Goal: Task Accomplishment & Management: Manage account settings

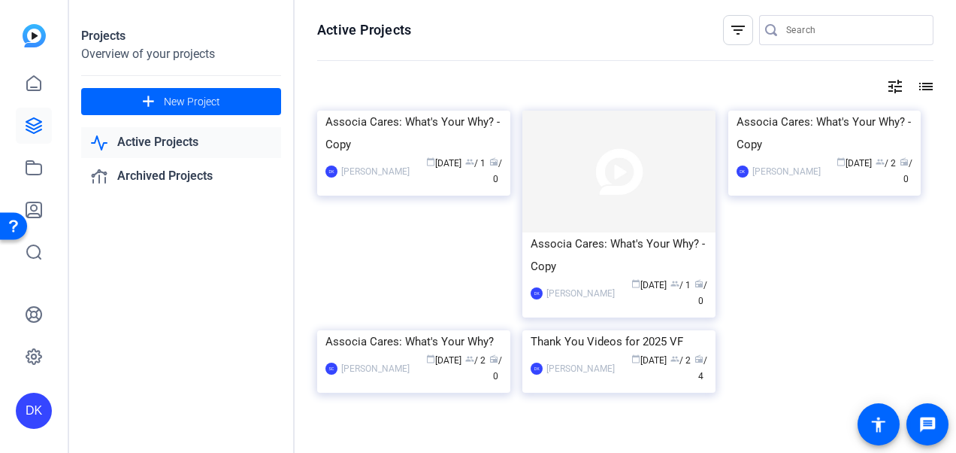
scroll to position [90, 0]
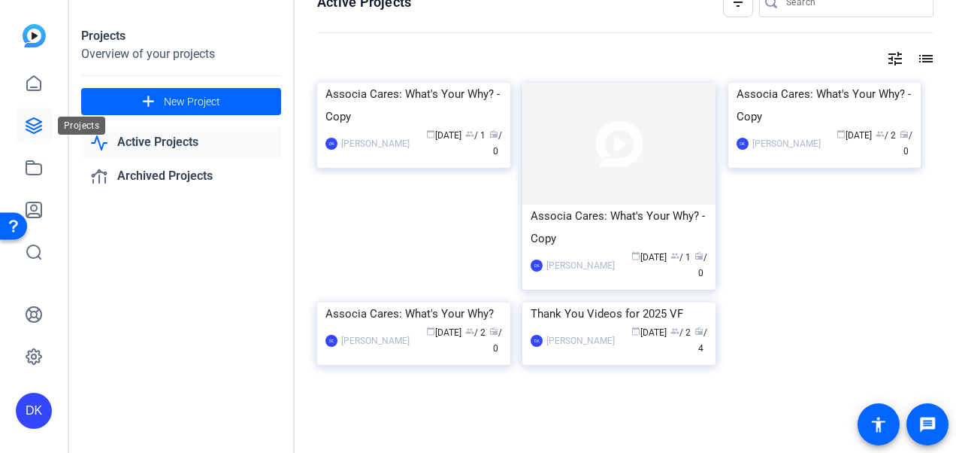
click at [32, 129] on icon at bounding box center [34, 126] width 18 height 18
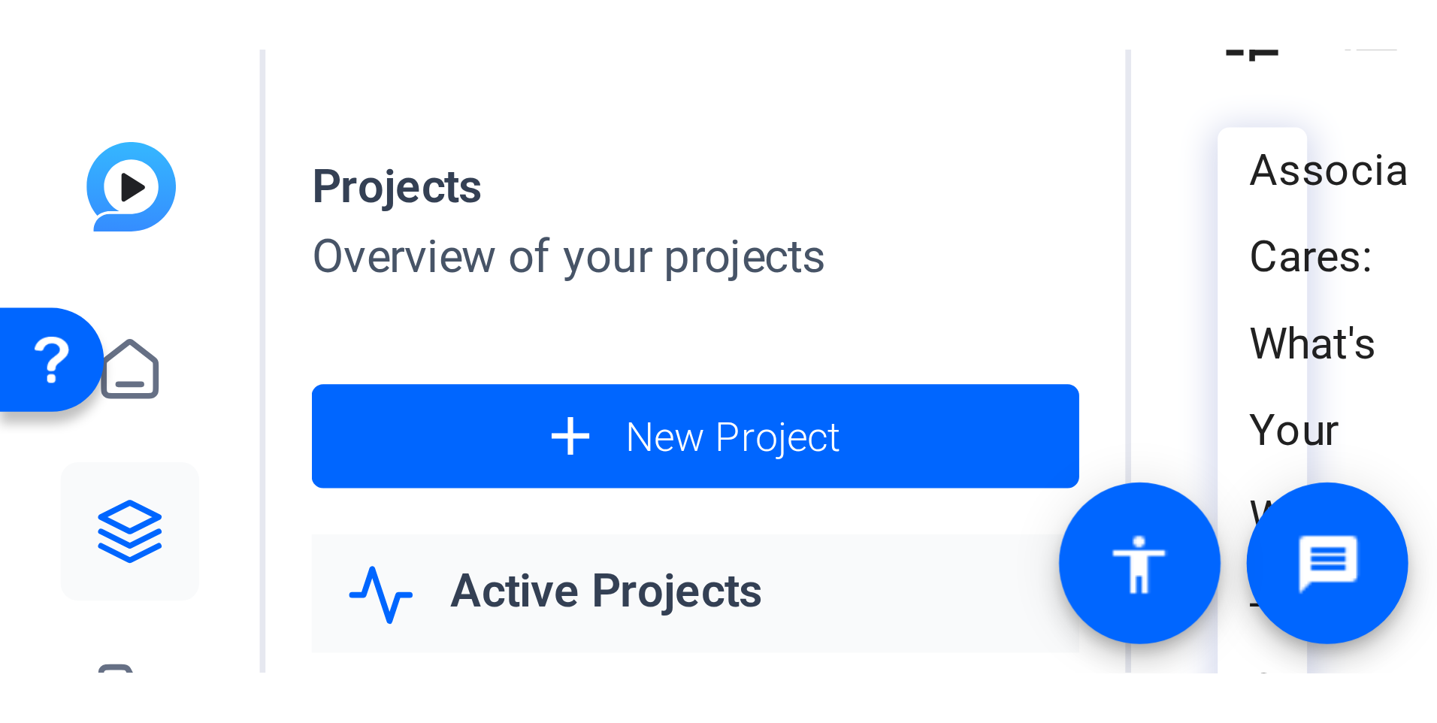
scroll to position [0, 0]
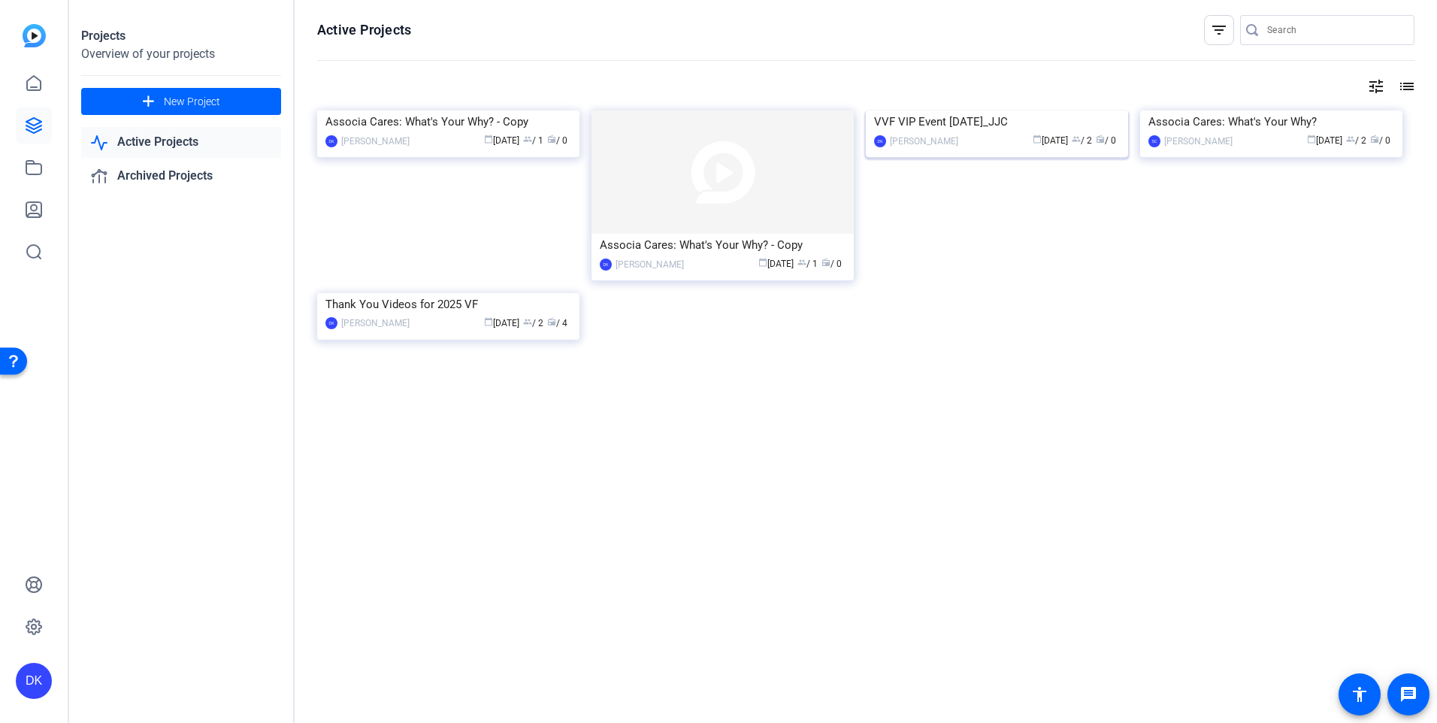
click at [958, 133] on div "VVF VIP Event 8.25.25_JJC" at bounding box center [997, 122] width 246 height 23
click at [706, 201] on img at bounding box center [723, 172] width 262 height 123
click at [820, 246] on div "Associa Cares: What's Your Why? - Copy" at bounding box center [723, 245] width 246 height 23
click at [431, 133] on div "Associa Cares: What's Your Why? - Copy" at bounding box center [449, 122] width 246 height 23
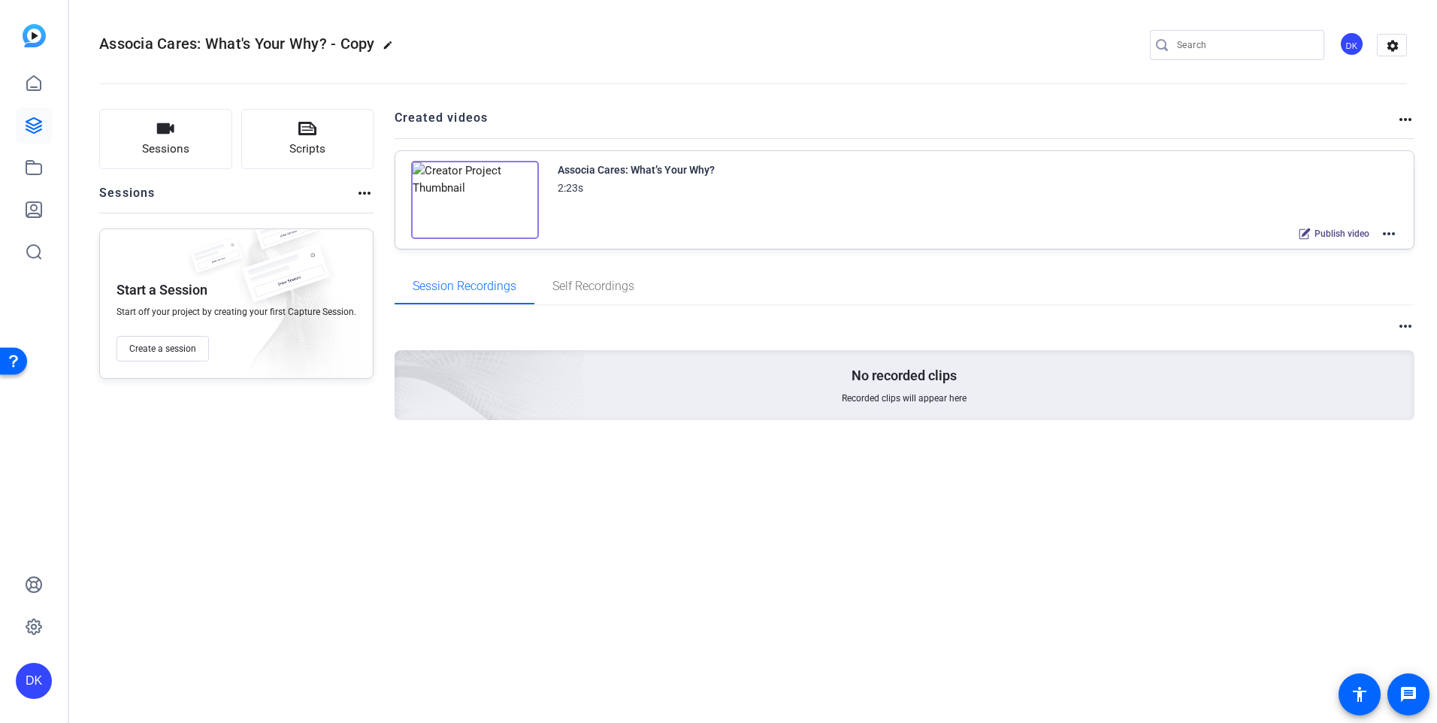
click at [523, 183] on img at bounding box center [475, 200] width 128 height 78
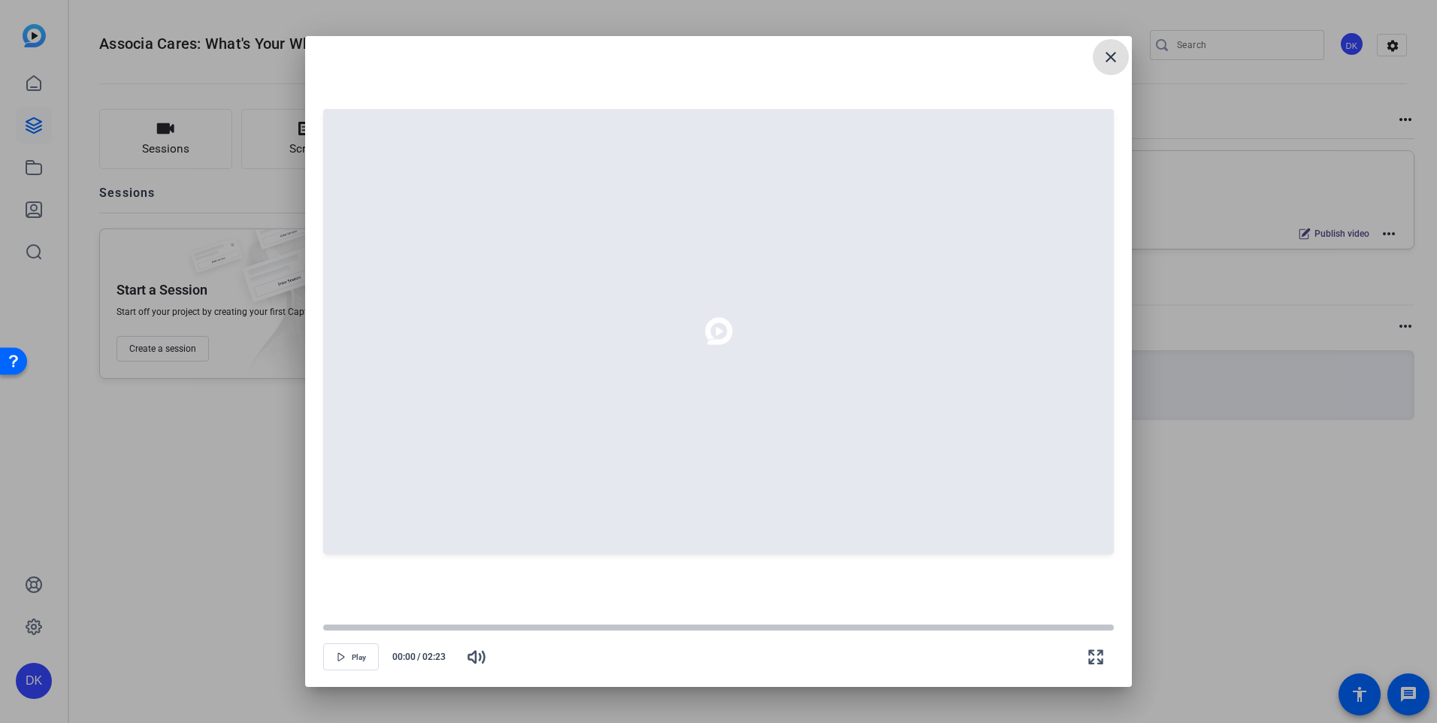
click at [1111, 62] on mat-icon "close" at bounding box center [1111, 57] width 18 height 18
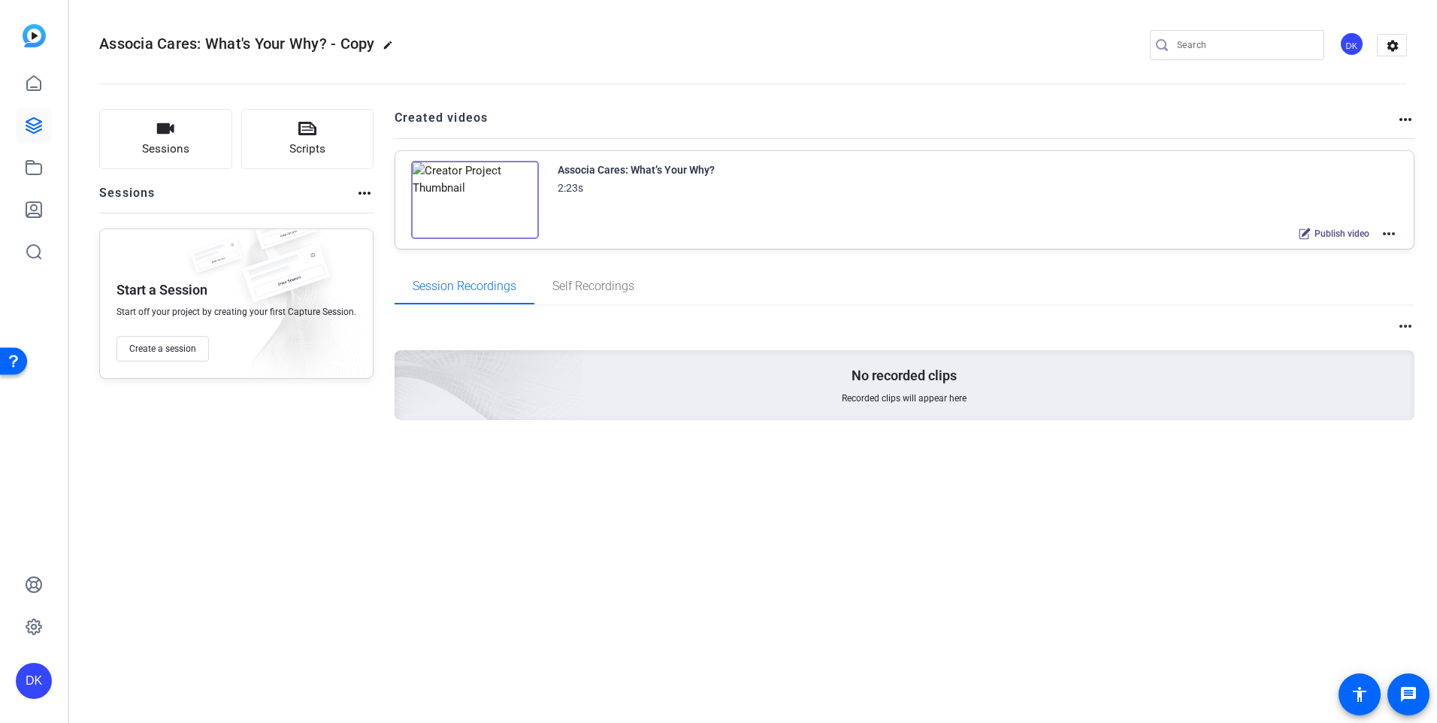
click at [667, 203] on div "Associa Cares: What’s Your Why? 2:23s Publish video more_horiz" at bounding box center [978, 202] width 841 height 83
click at [1394, 234] on mat-icon "more_horiz" at bounding box center [1389, 234] width 18 height 18
click at [1325, 251] on span "Edit in Creator" at bounding box center [1334, 252] width 104 height 18
click at [28, 125] on icon at bounding box center [34, 126] width 18 height 18
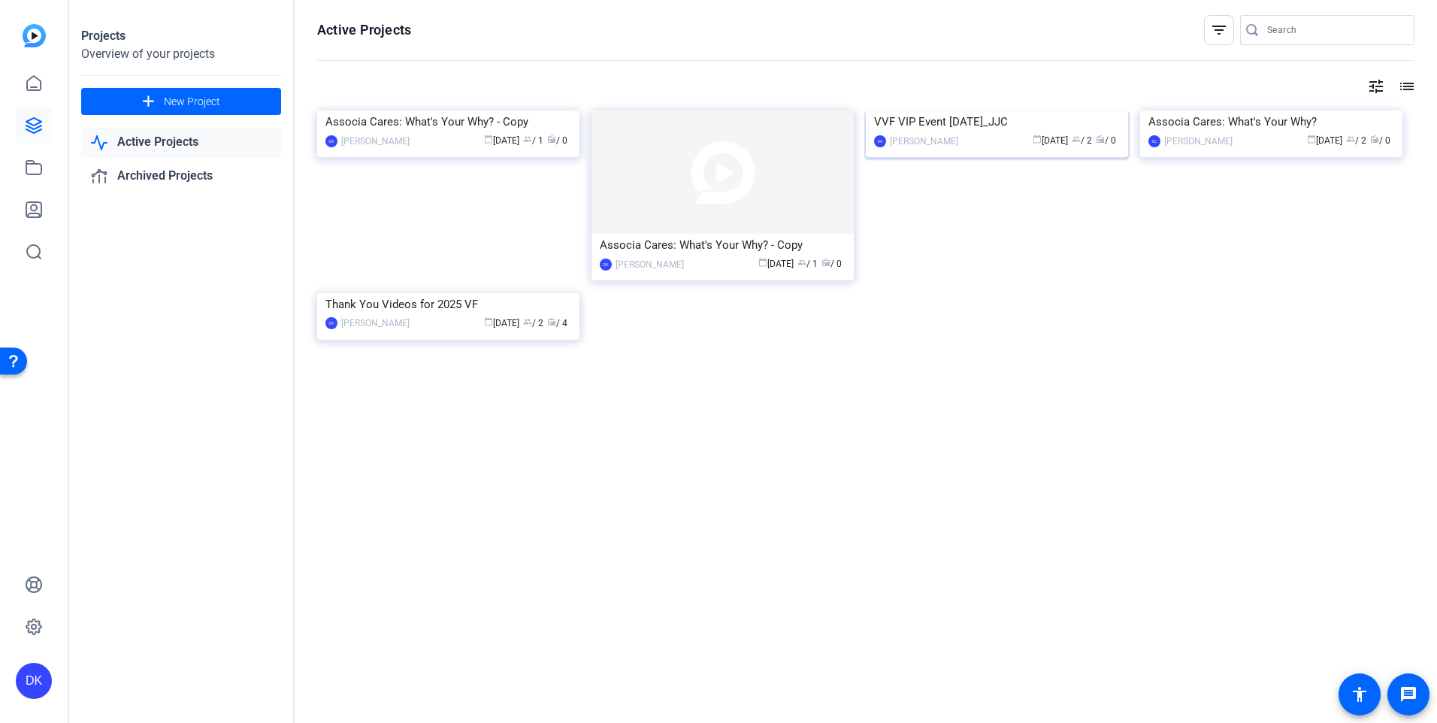
click at [1019, 133] on div "VVF VIP Event 8.25.25_JJC" at bounding box center [997, 122] width 246 height 23
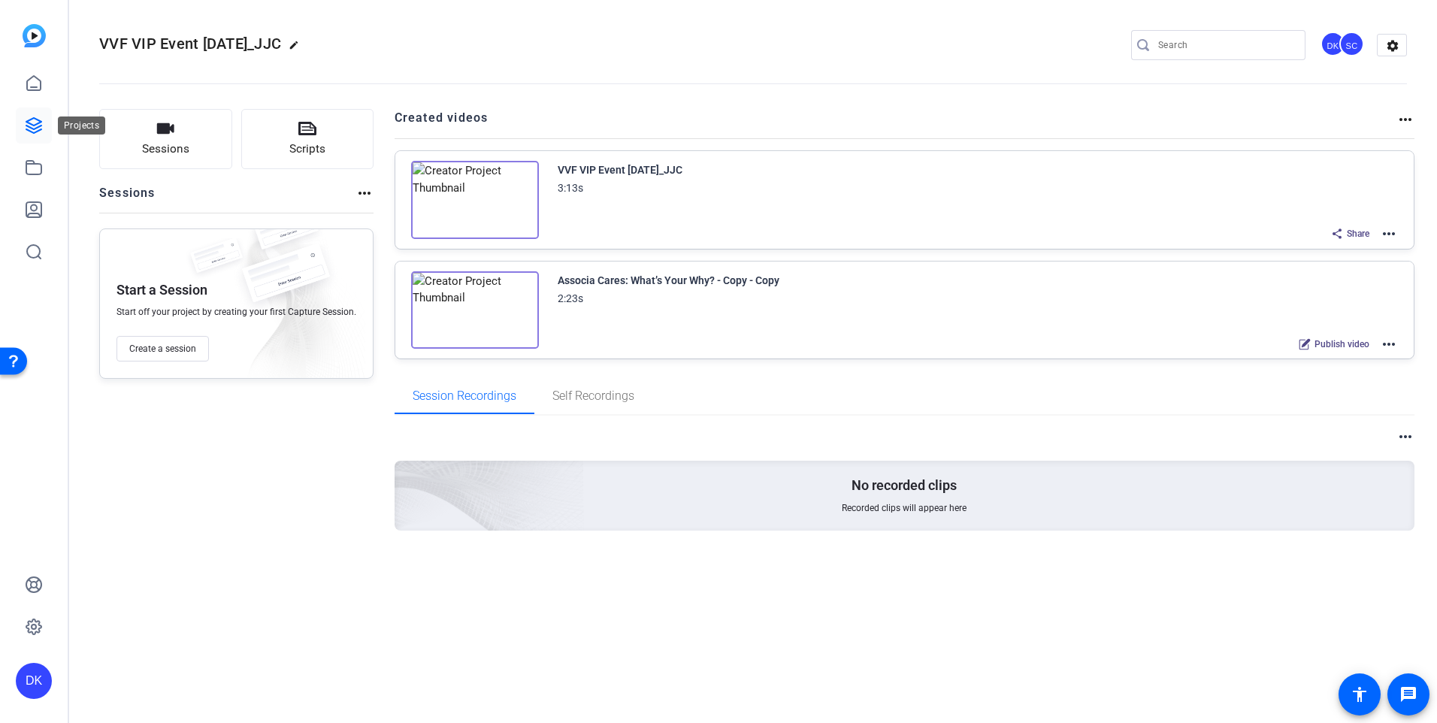
click at [37, 120] on icon at bounding box center [33, 125] width 15 height 15
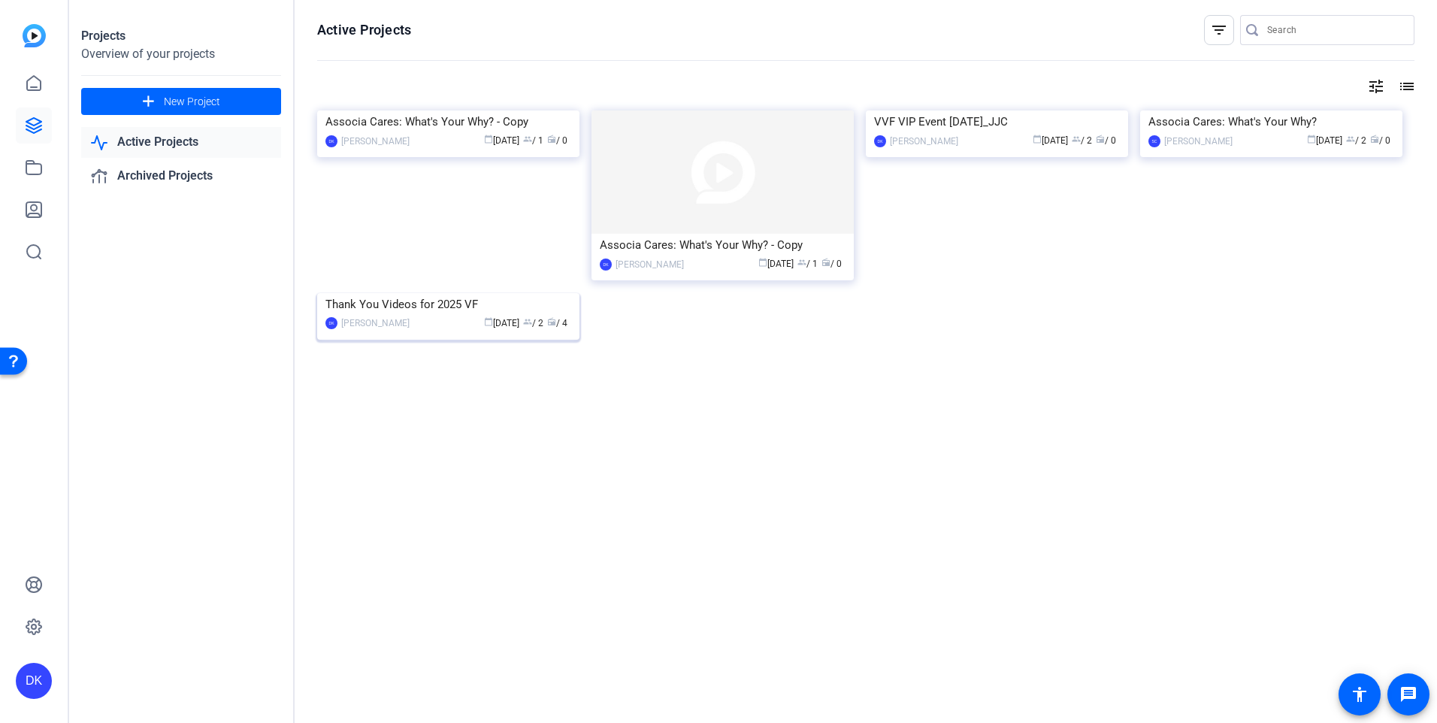
click at [441, 332] on div "calendar_today Aug 04 group / 2 radio / 4" at bounding box center [494, 324] width 154 height 16
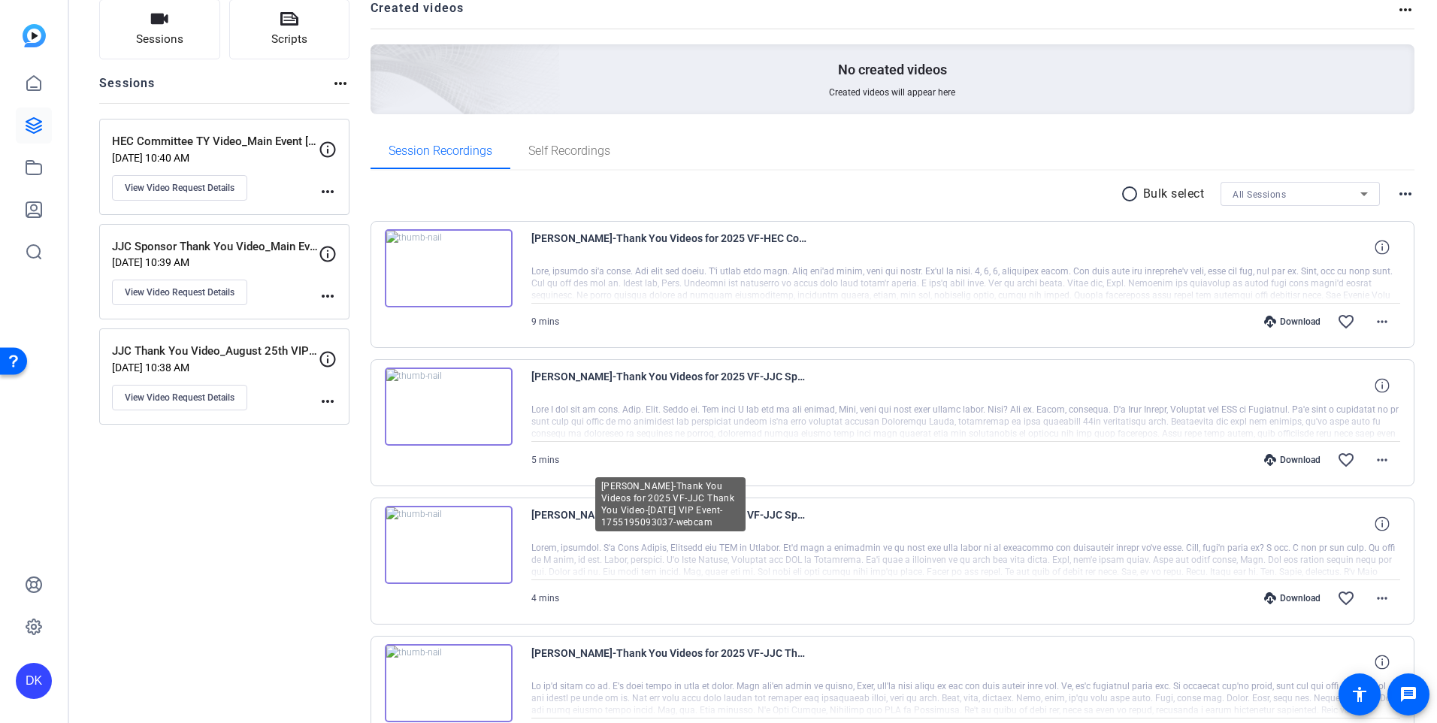
scroll to position [83, 0]
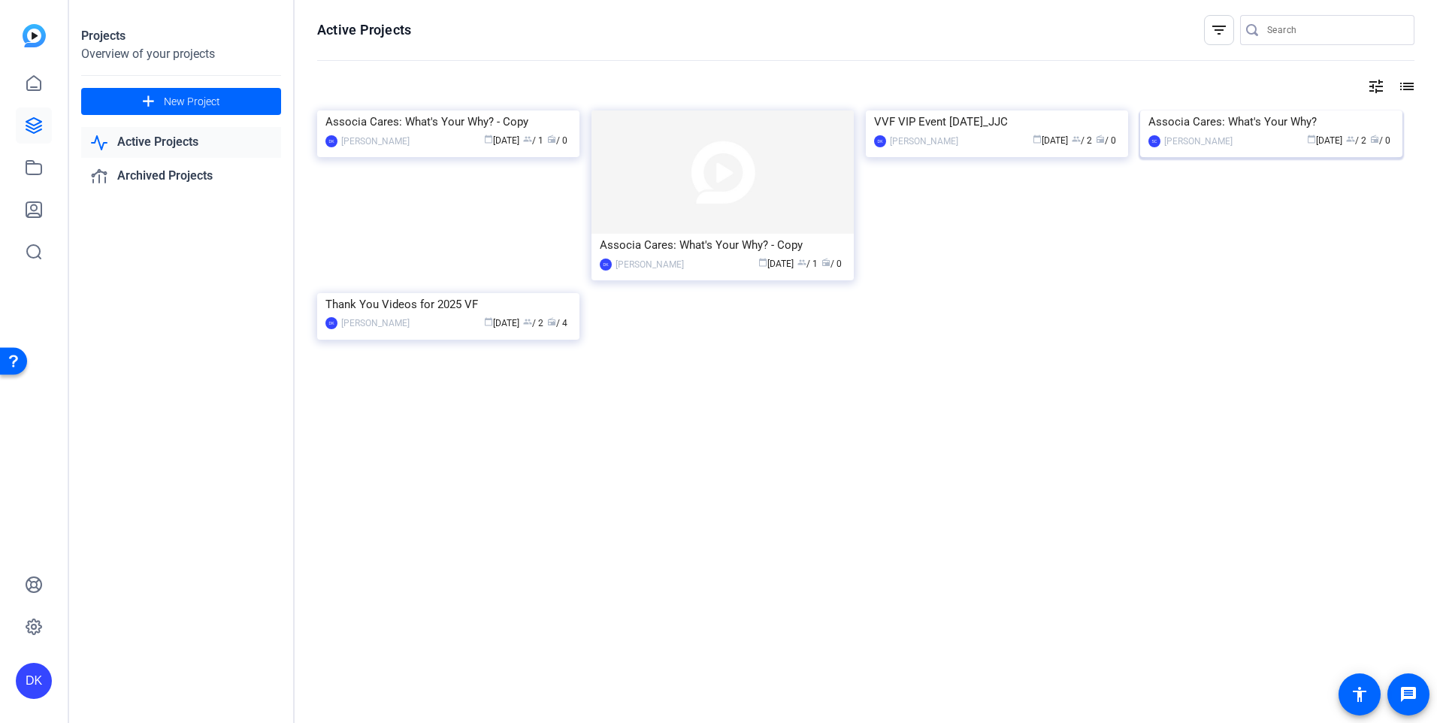
click at [1284, 111] on img at bounding box center [1271, 111] width 262 height 0
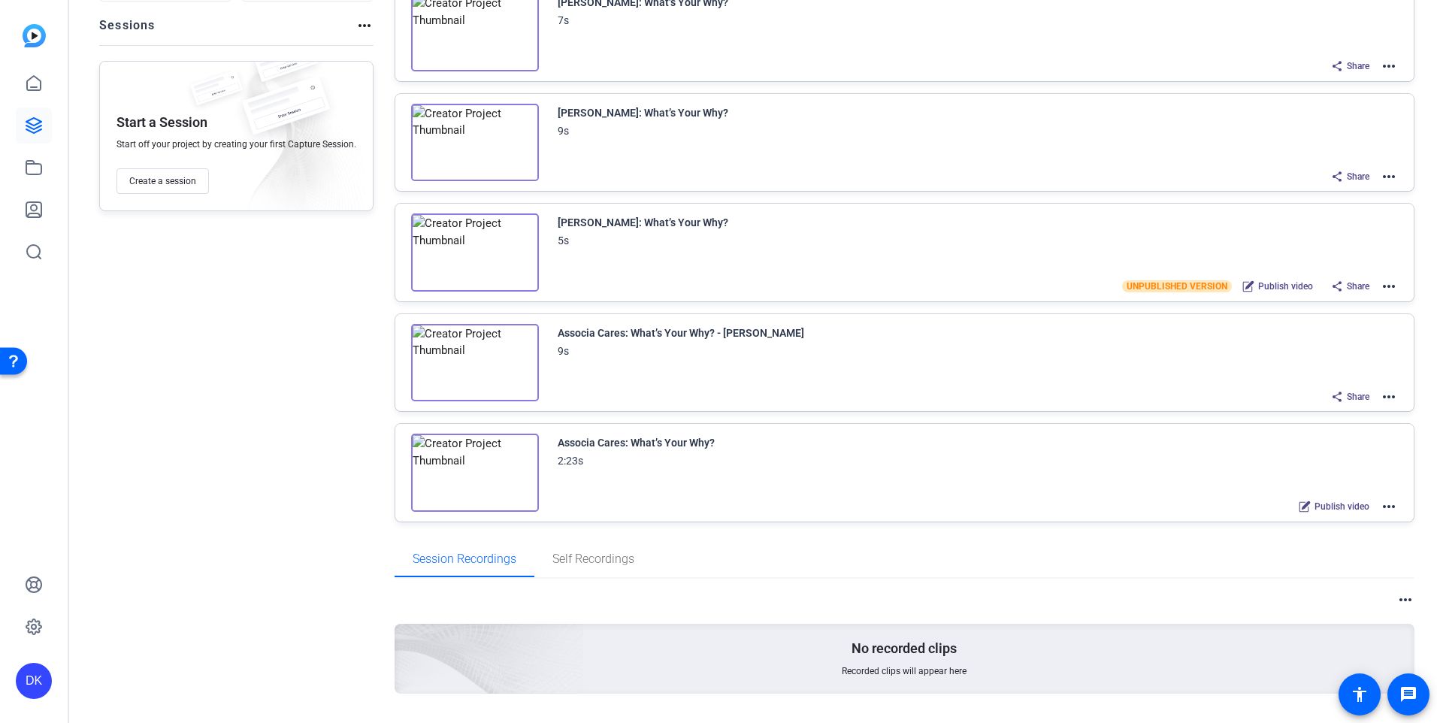
scroll to position [168, 0]
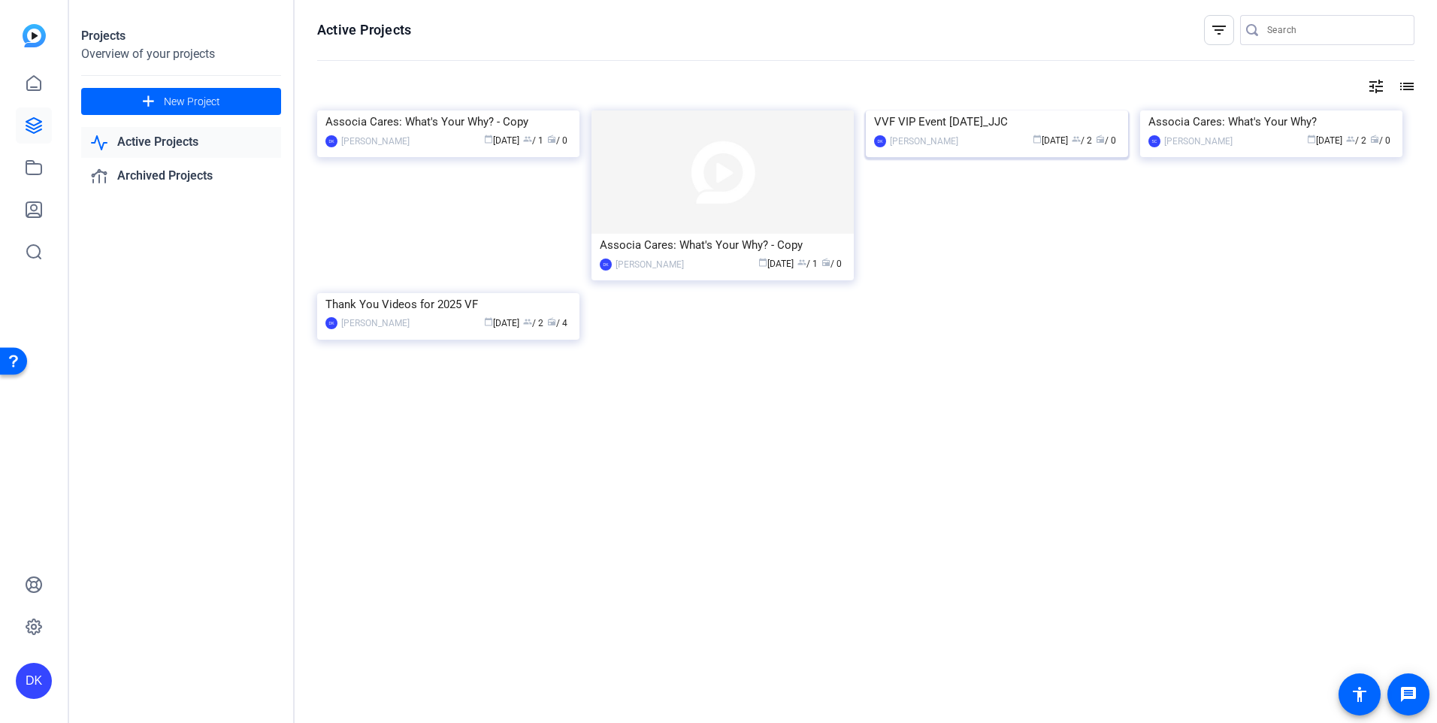
click at [974, 133] on div "VVF VIP Event 8.25.25_JJC" at bounding box center [997, 122] width 246 height 23
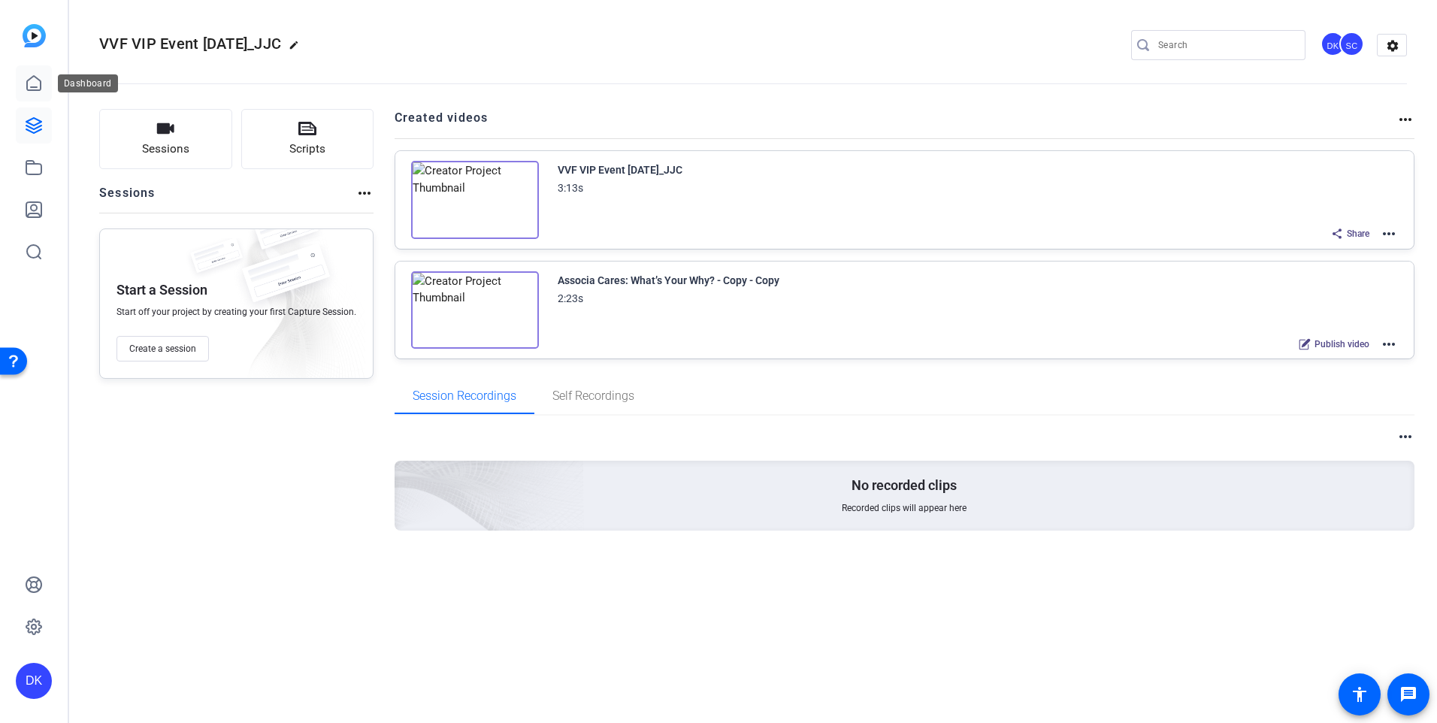
click at [37, 81] on icon at bounding box center [34, 83] width 18 height 18
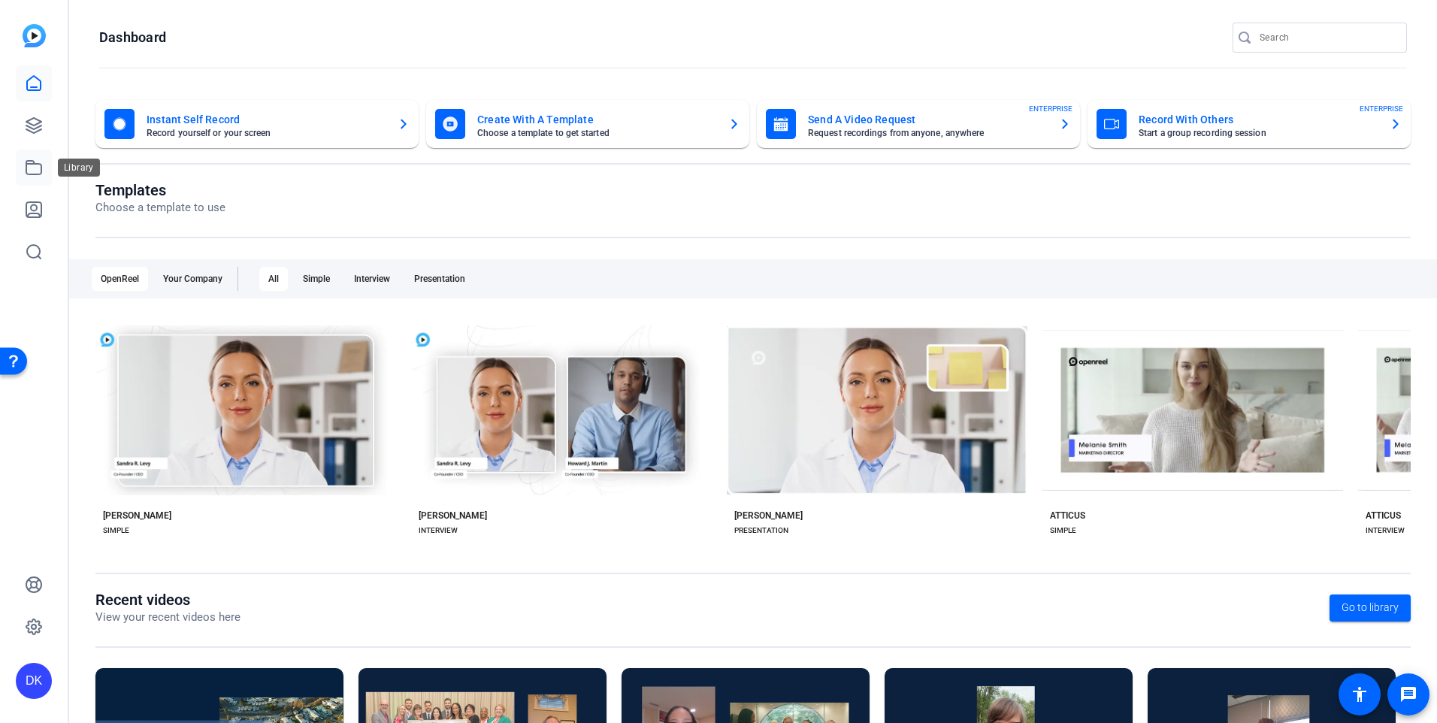
click at [33, 160] on icon at bounding box center [34, 168] width 18 height 18
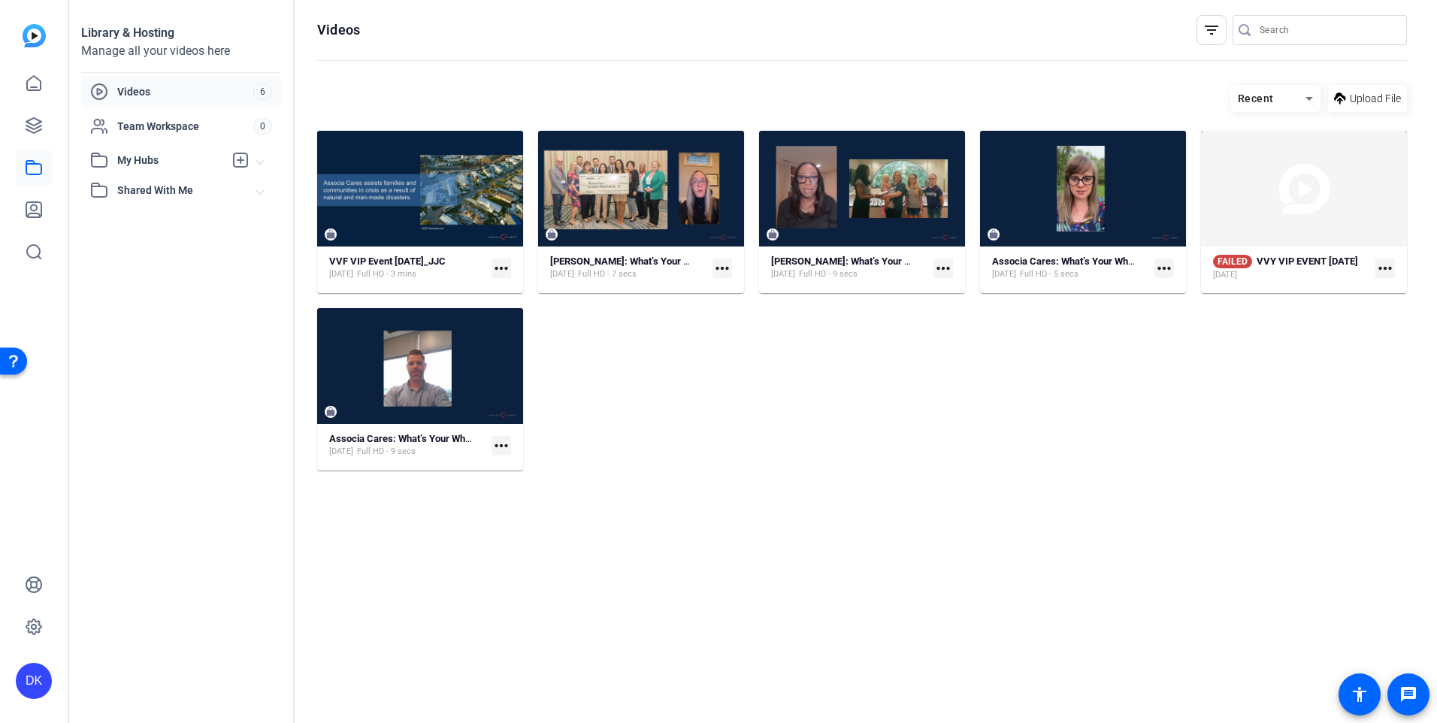
click at [153, 186] on span "Shared With Me" at bounding box center [187, 191] width 140 height 16
click at [35, 120] on icon at bounding box center [34, 126] width 18 height 18
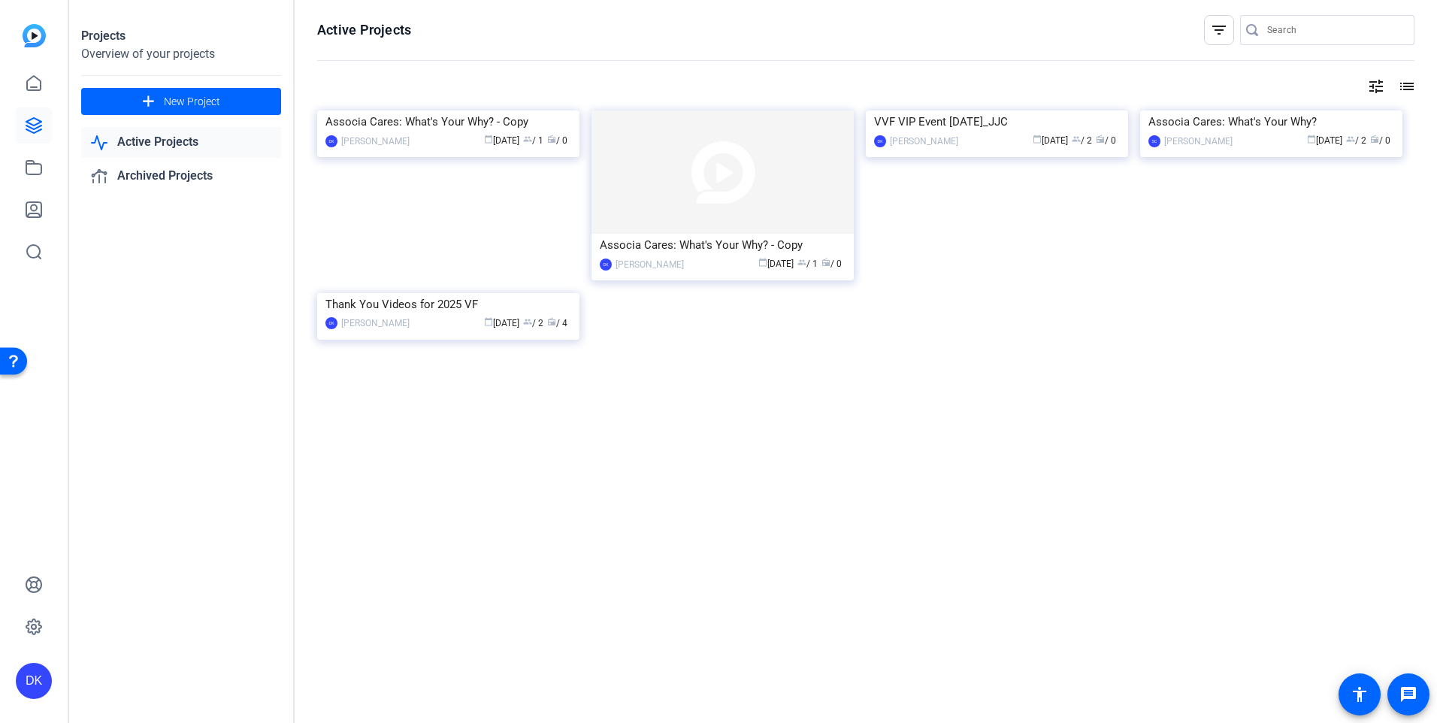
click at [186, 140] on link "Active Projects" at bounding box center [181, 142] width 200 height 31
click at [467, 111] on img at bounding box center [448, 111] width 262 height 0
click at [731, 249] on div "Associa Cares: What's Your Why? - Copy" at bounding box center [723, 245] width 246 height 23
click at [1013, 133] on div "VVF VIP Event 8.25.25_JJC" at bounding box center [997, 122] width 246 height 23
click at [1271, 133] on div "Associa Cares: What's Your Why?" at bounding box center [1272, 122] width 246 height 23
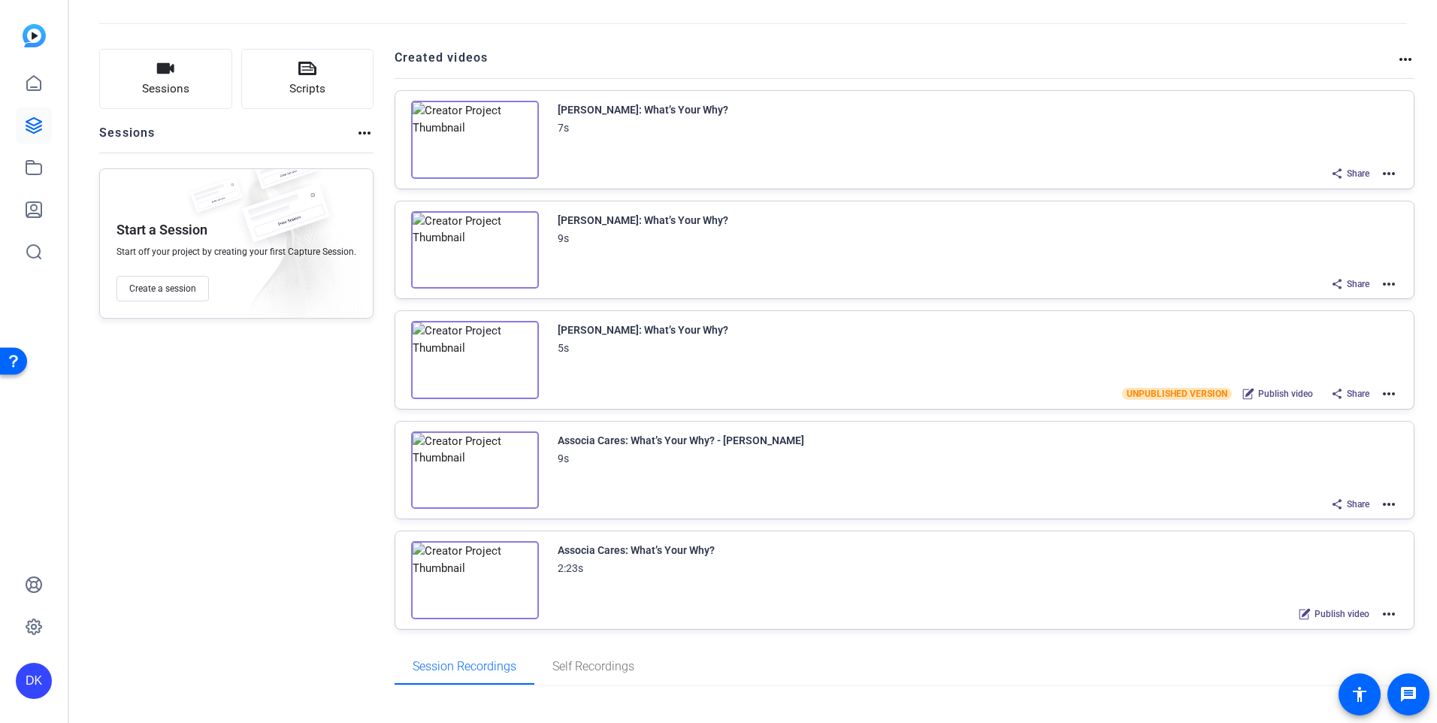
scroll to position [167, 0]
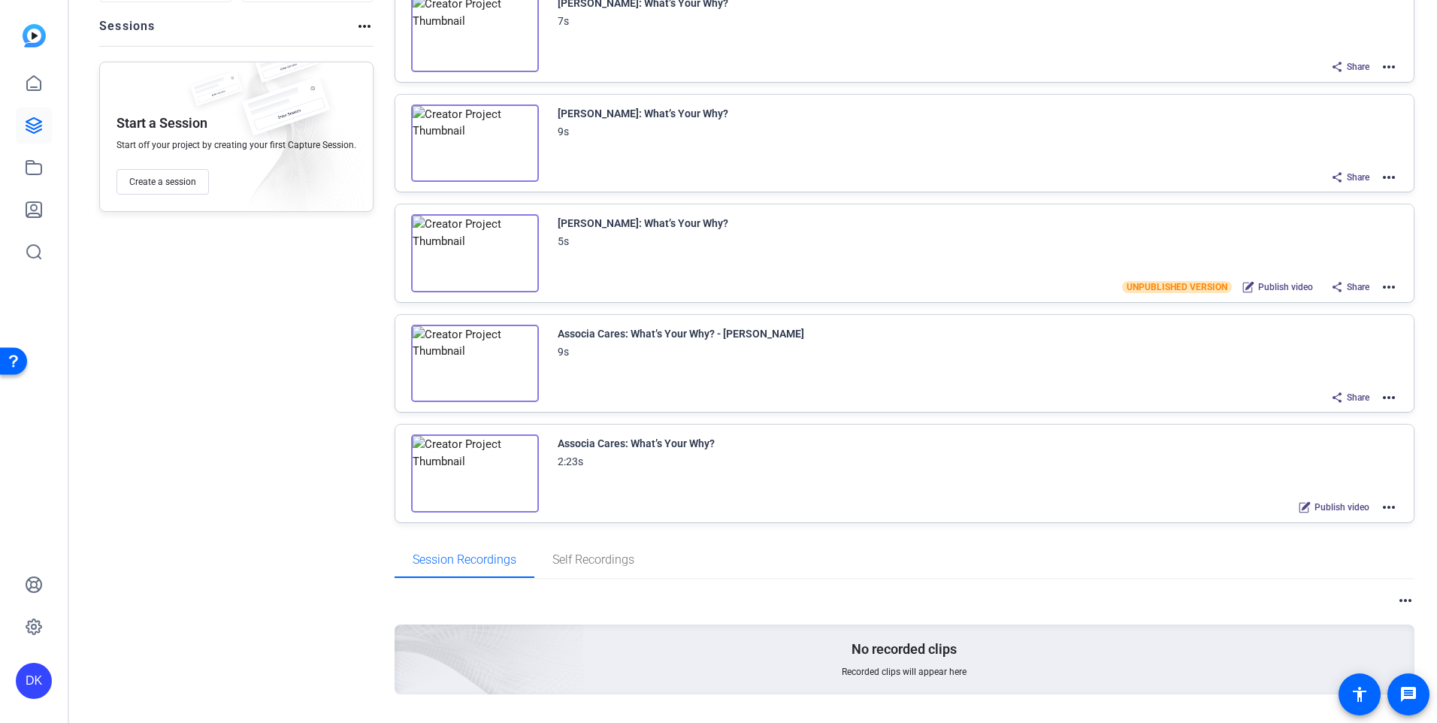
click at [1388, 503] on mat-icon "more_horiz" at bounding box center [1389, 507] width 18 height 18
click at [1313, 521] on span "Edit in Creator" at bounding box center [1326, 525] width 104 height 18
click at [26, 693] on div "DK" at bounding box center [34, 681] width 36 height 36
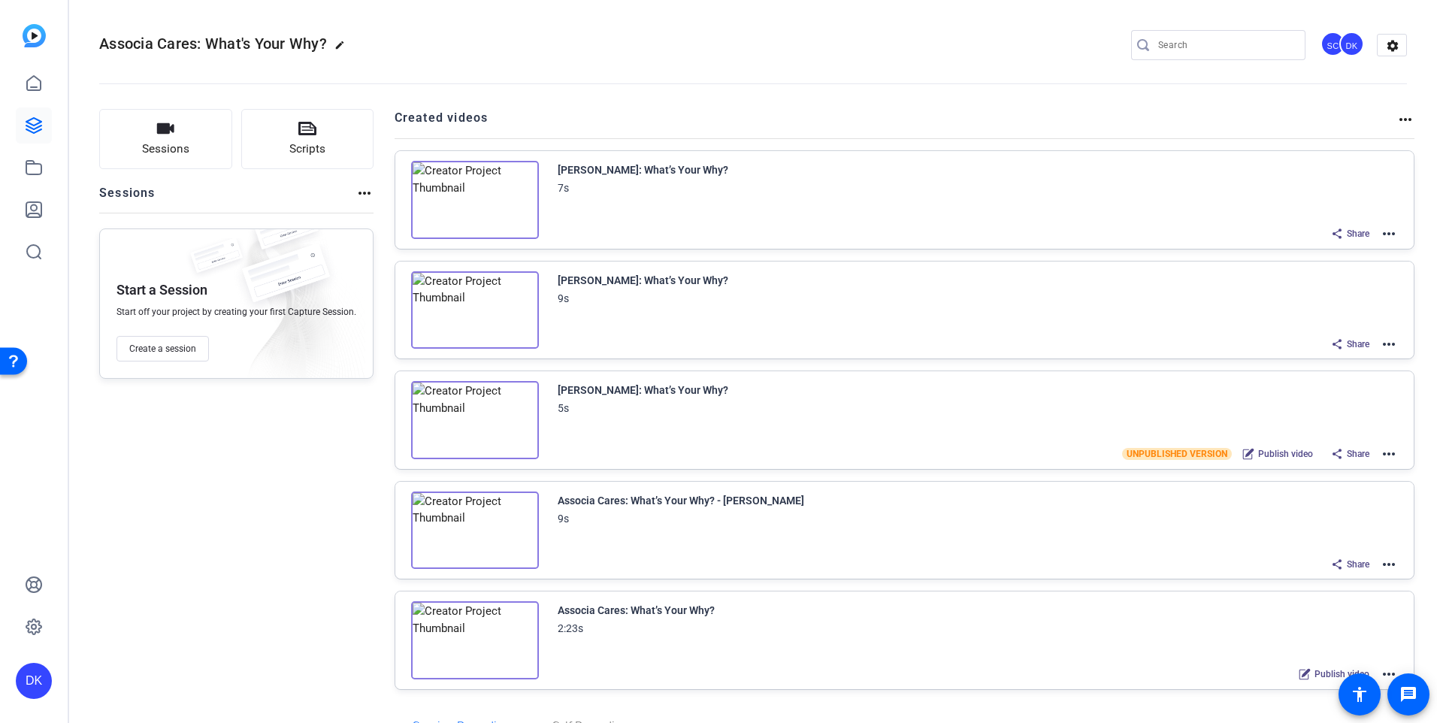
scroll to position [126, 0]
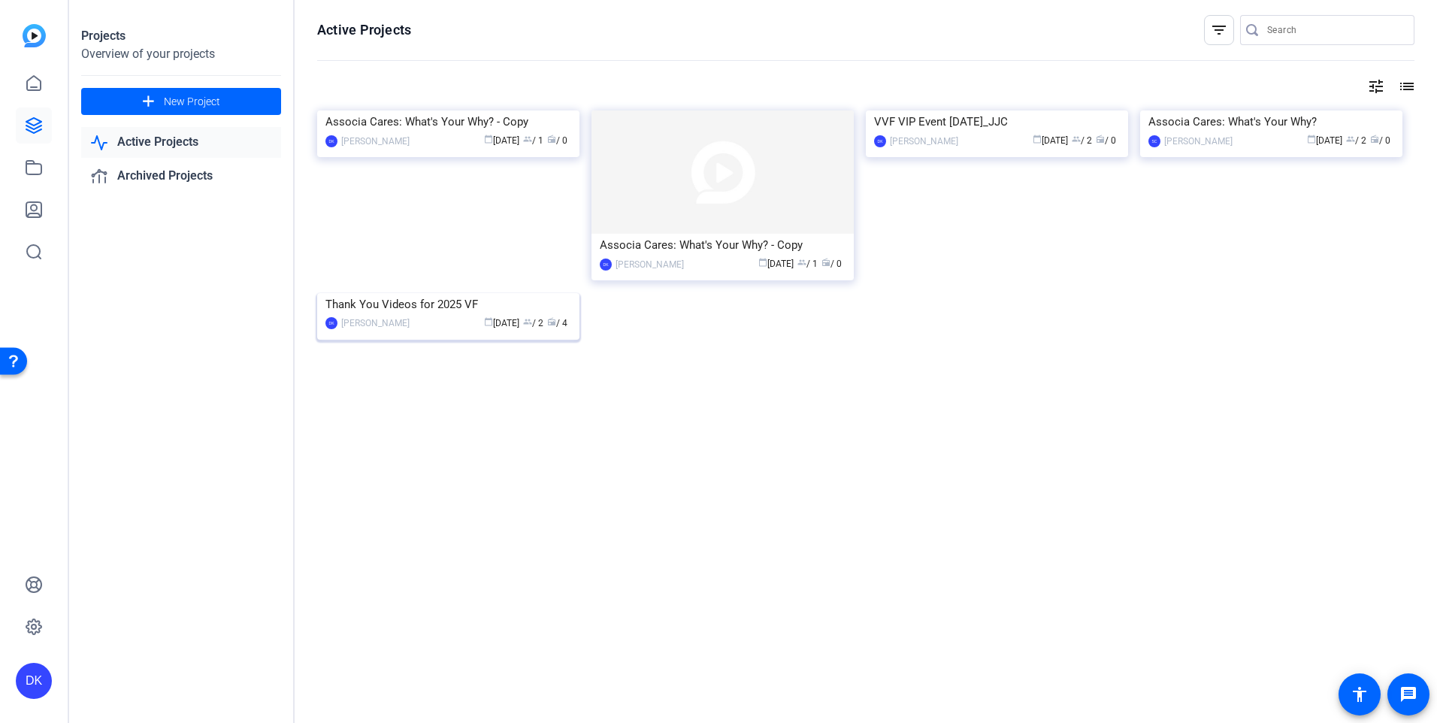
click at [480, 293] on img at bounding box center [448, 293] width 262 height 0
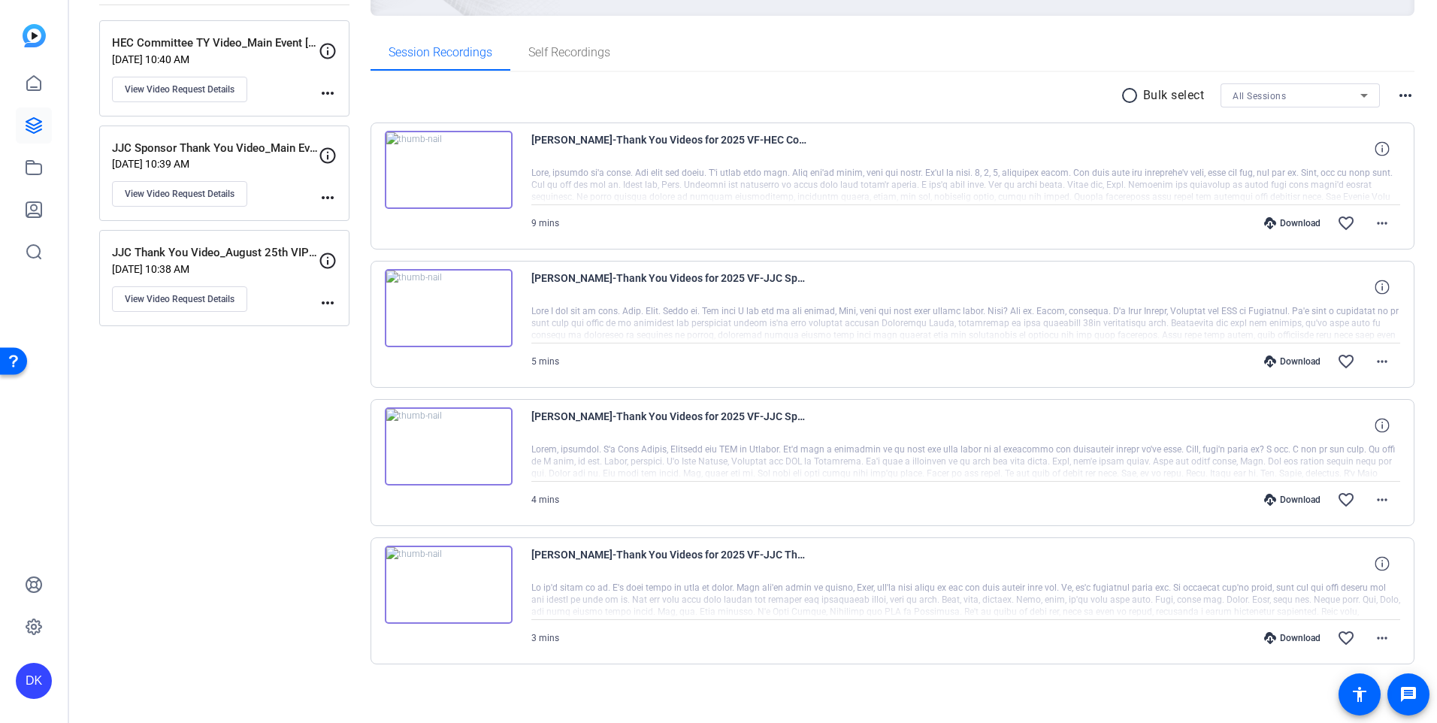
scroll to position [217, 0]
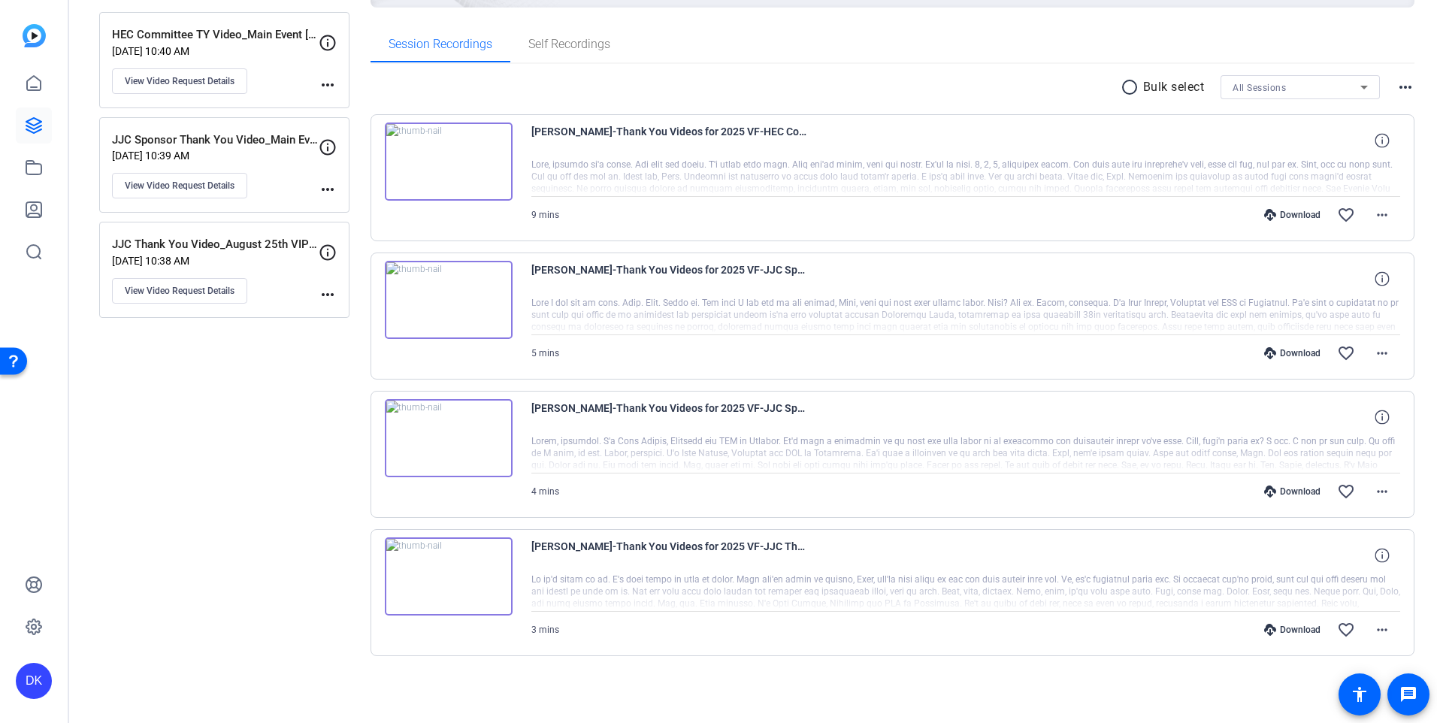
click at [281, 76] on div "HEC Committee TY Video_Main Event August 26 Aug 08, 2025 @ 10:40 AM View Video …" at bounding box center [215, 60] width 207 height 68
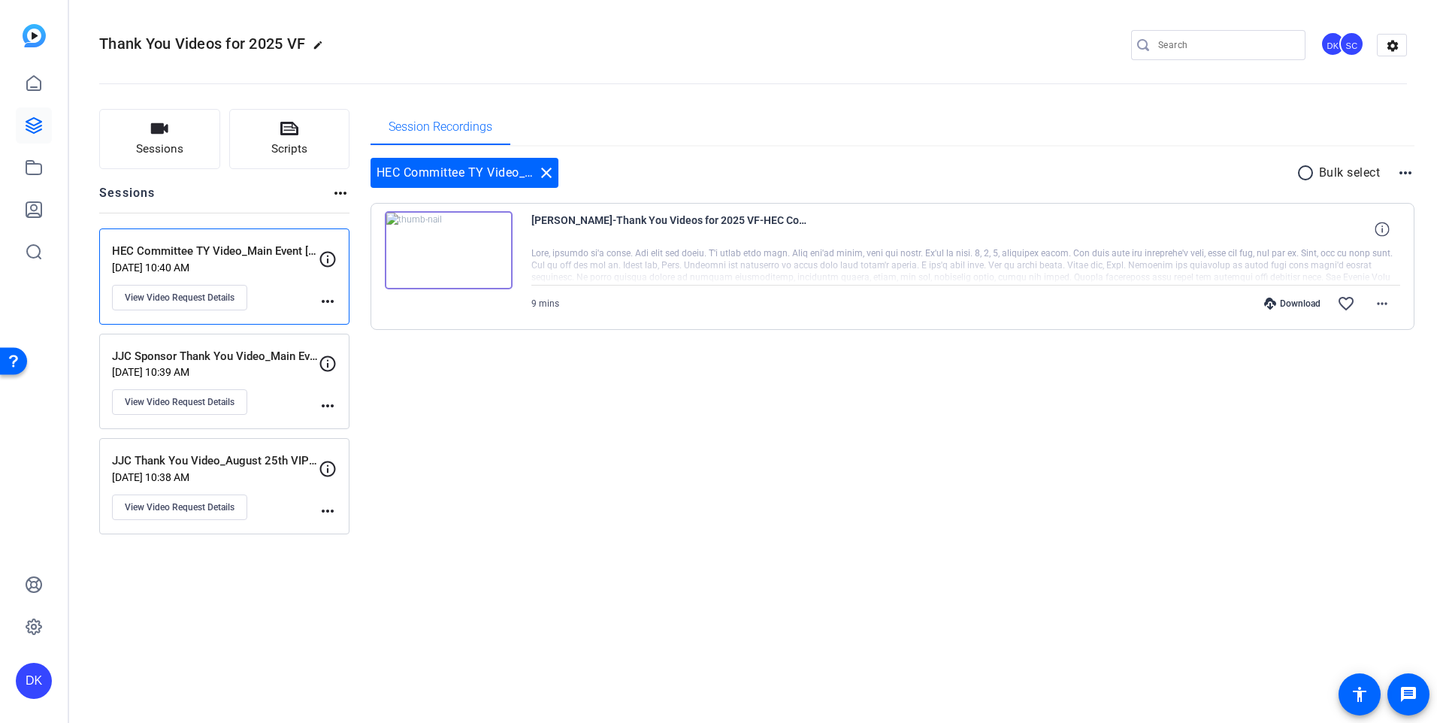
scroll to position [0, 0]
click at [305, 375] on p "Aug 08, 2025 @ 10:39 AM" at bounding box center [215, 372] width 207 height 12
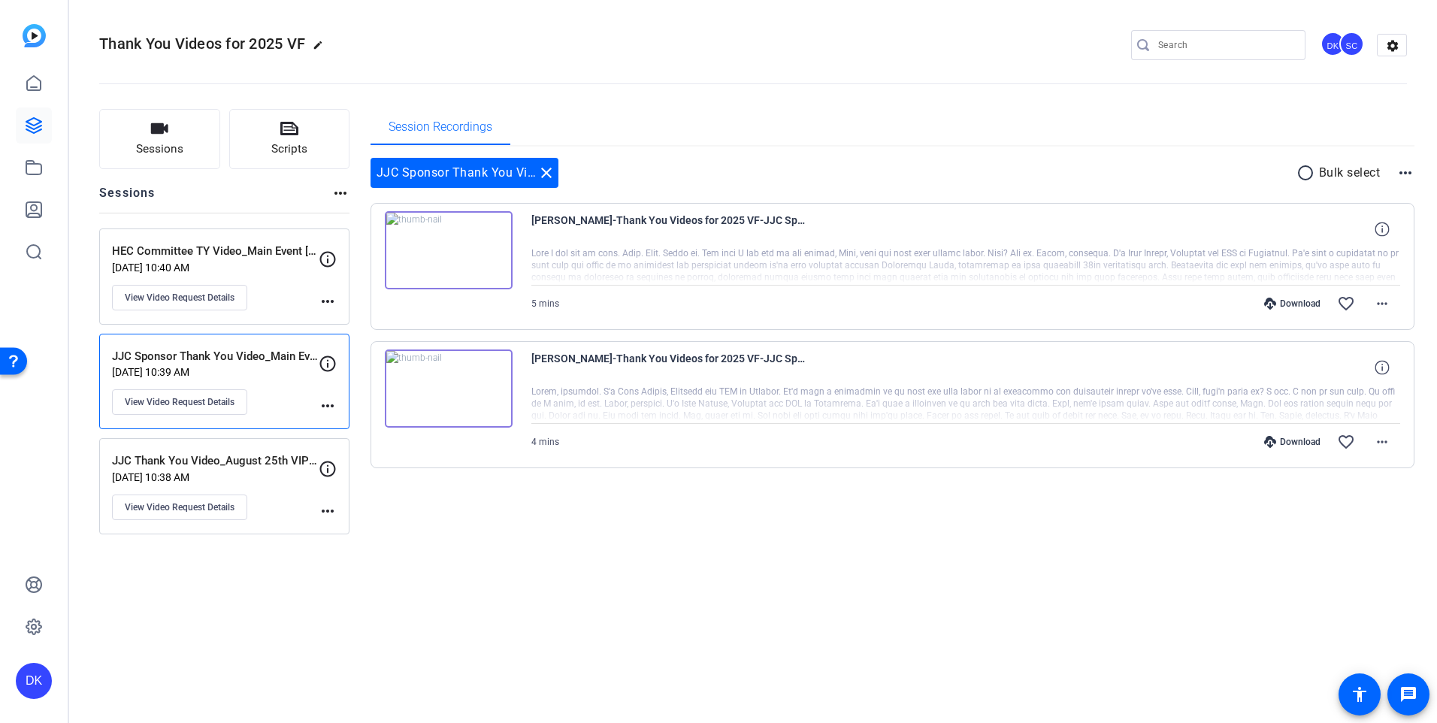
click at [292, 513] on div "JJC Thank You Video_August 25th VIP Event Aug 08, 2025 @ 10:38 AM View Video Re…" at bounding box center [215, 487] width 207 height 68
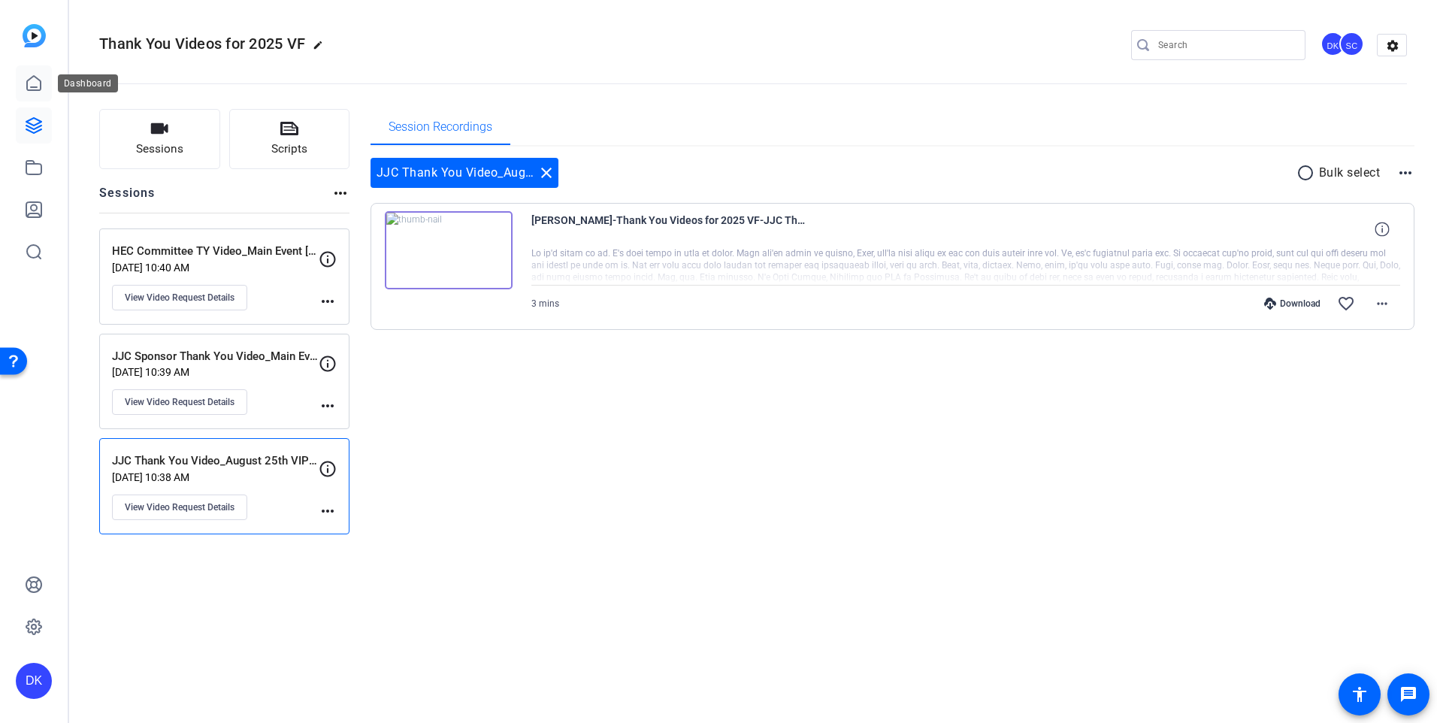
click at [29, 87] on icon at bounding box center [34, 83] width 18 height 18
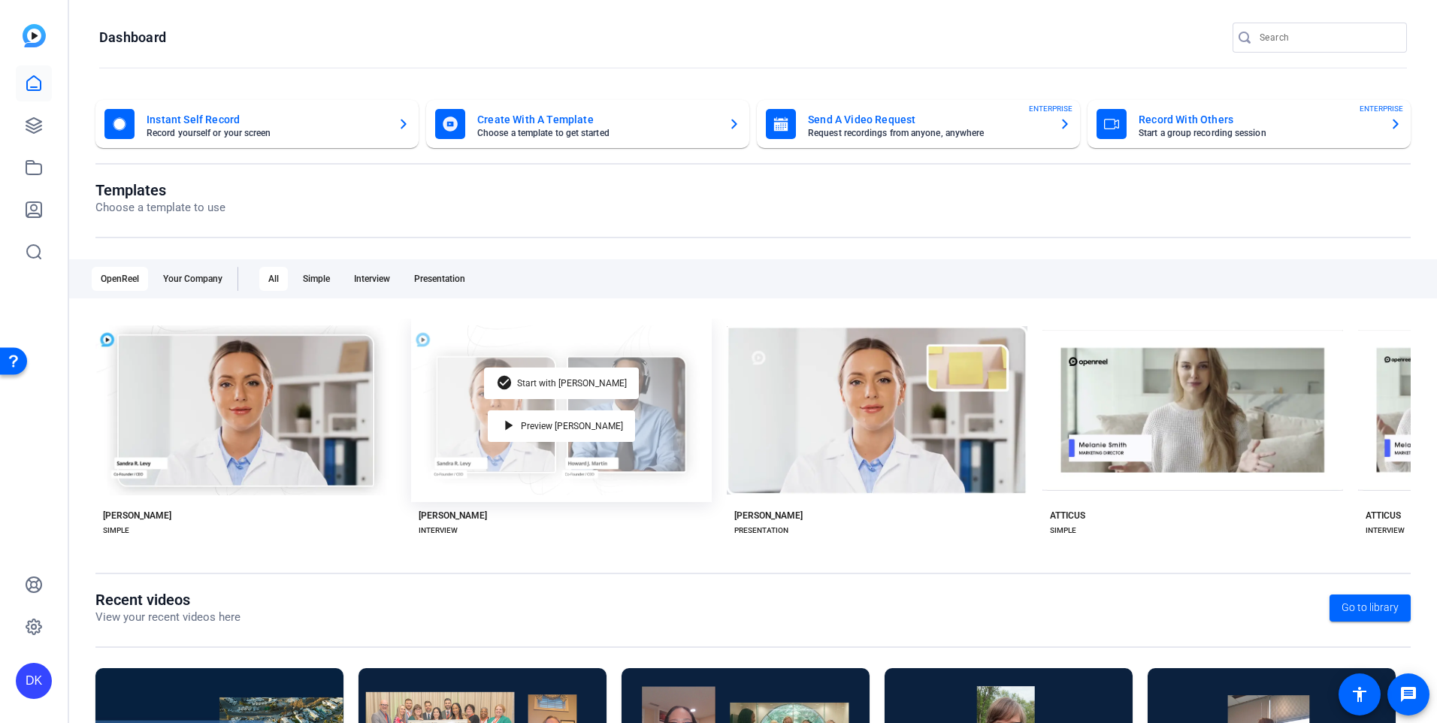
scroll to position [165, 0]
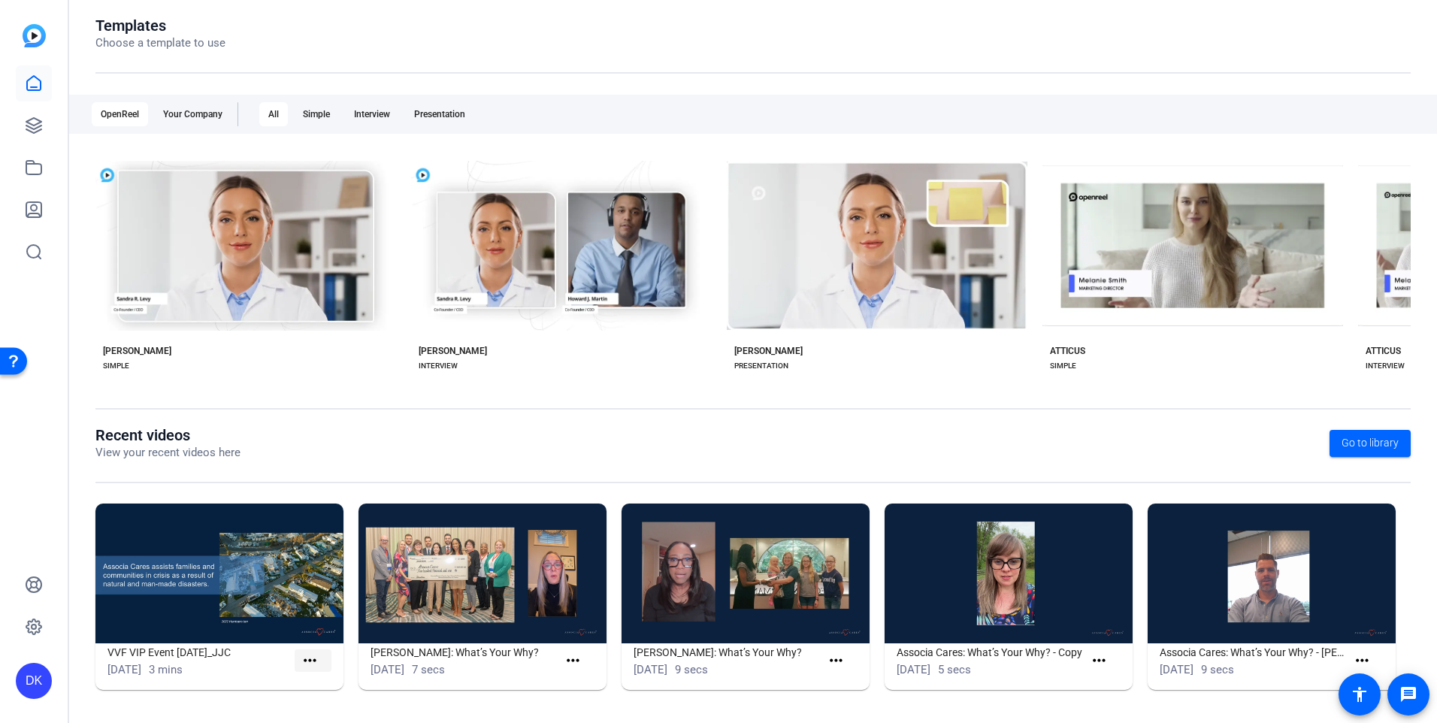
click at [310, 663] on mat-icon "more_horiz" at bounding box center [310, 661] width 19 height 19
click at [313, 682] on span "View" at bounding box center [341, 683] width 60 height 18
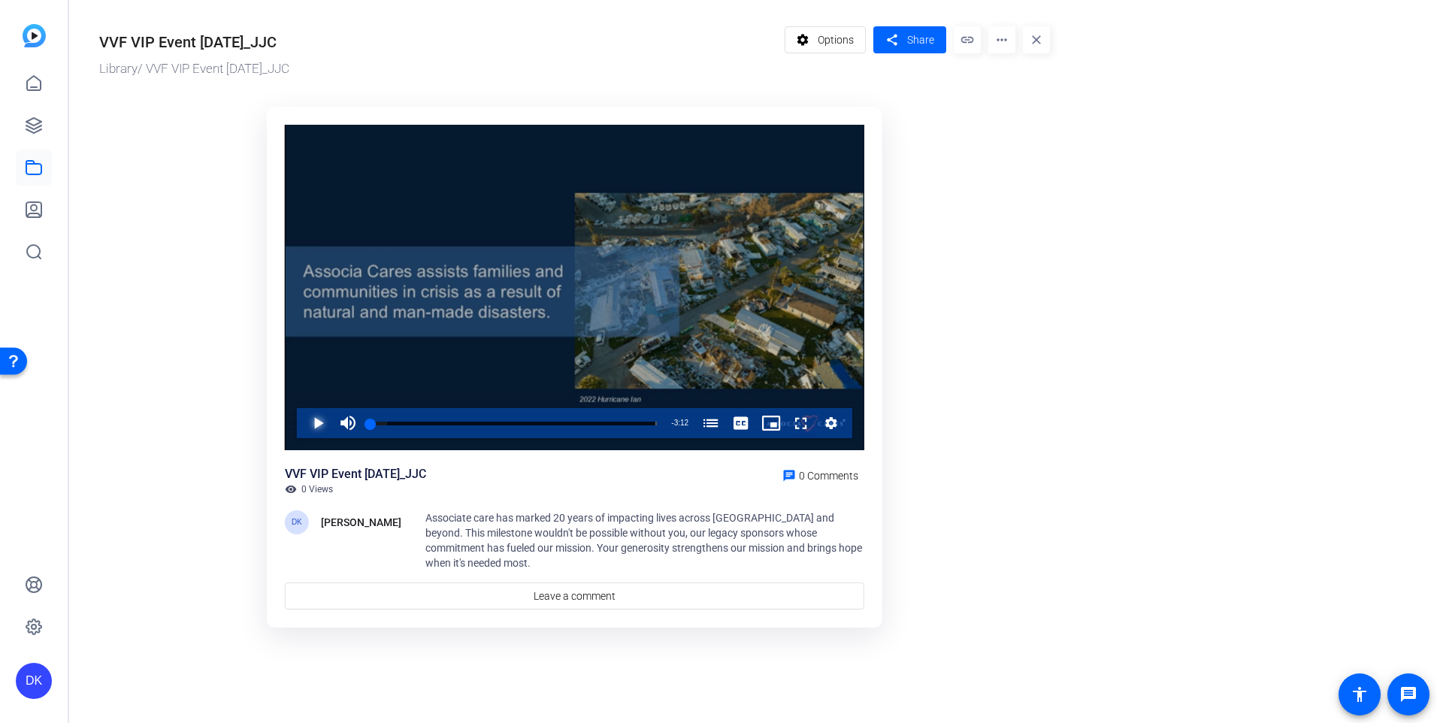
click at [303, 419] on span "Video Player" at bounding box center [303, 423] width 0 height 30
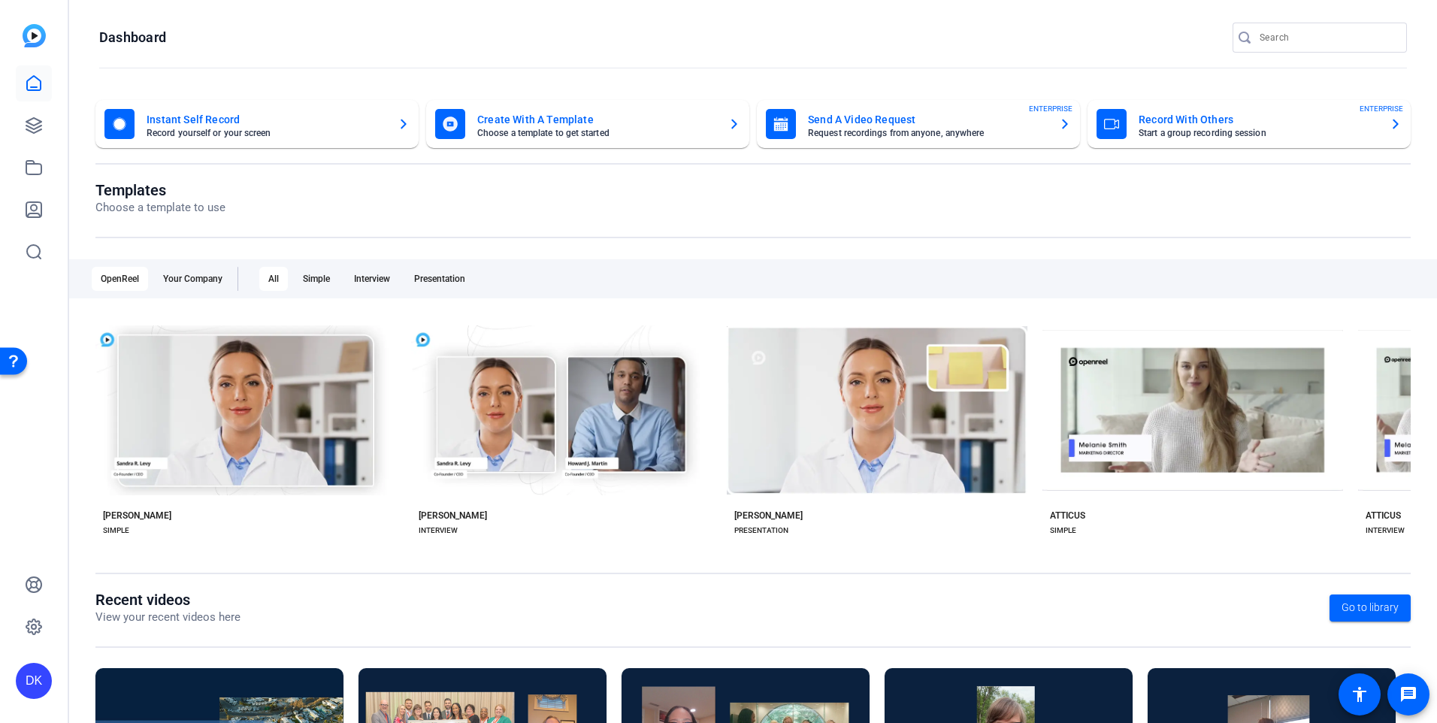
click at [32, 689] on div "DK" at bounding box center [34, 681] width 36 height 36
click at [13, 590] on div at bounding box center [718, 361] width 1437 height 723
click at [38, 679] on div "DK" at bounding box center [34, 681] width 36 height 36
click at [171, 671] on mat-icon "logout" at bounding box center [180, 668] width 18 height 18
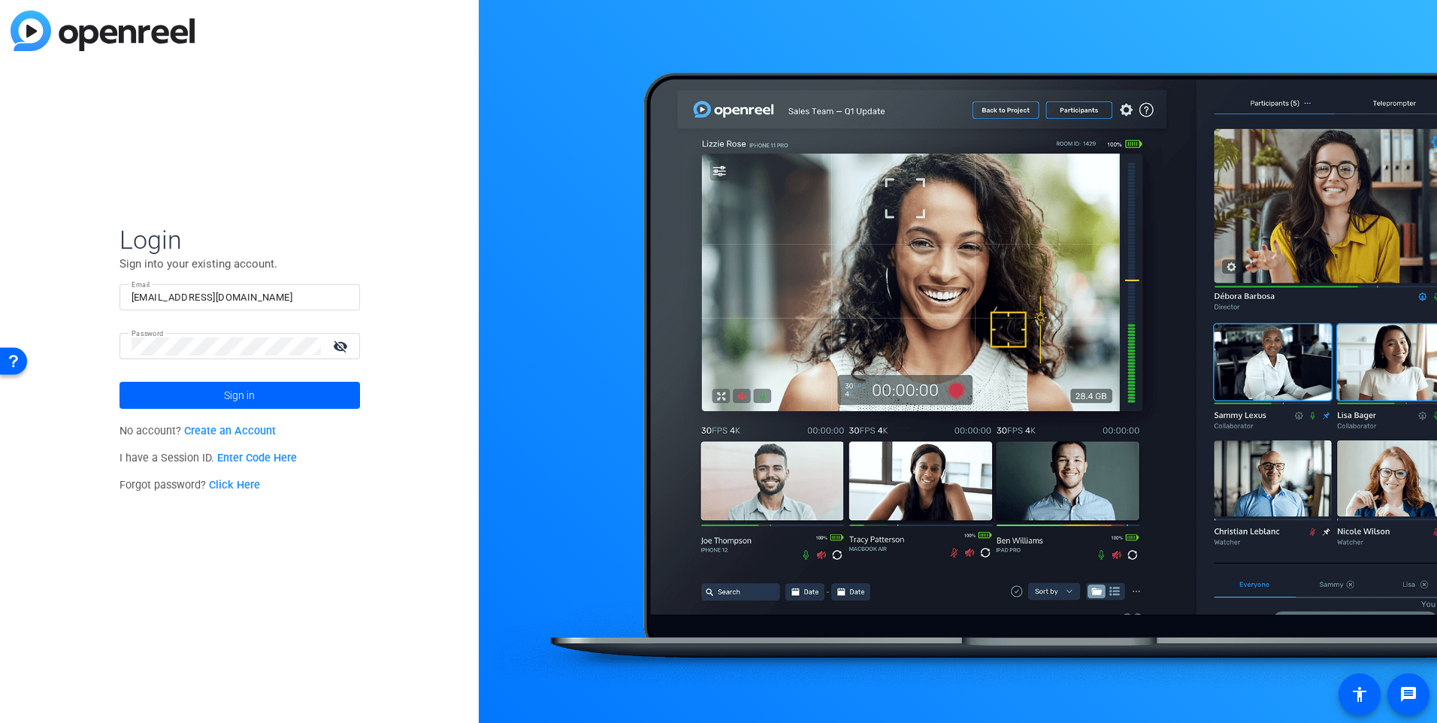
click at [280, 301] on input "dknoop@associaonline.com" at bounding box center [240, 298] width 217 height 18
type input "sclausen@associaonline.com"
click at [335, 350] on mat-icon "visibility_off" at bounding box center [342, 346] width 36 height 22
click at [270, 401] on span at bounding box center [240, 395] width 241 height 36
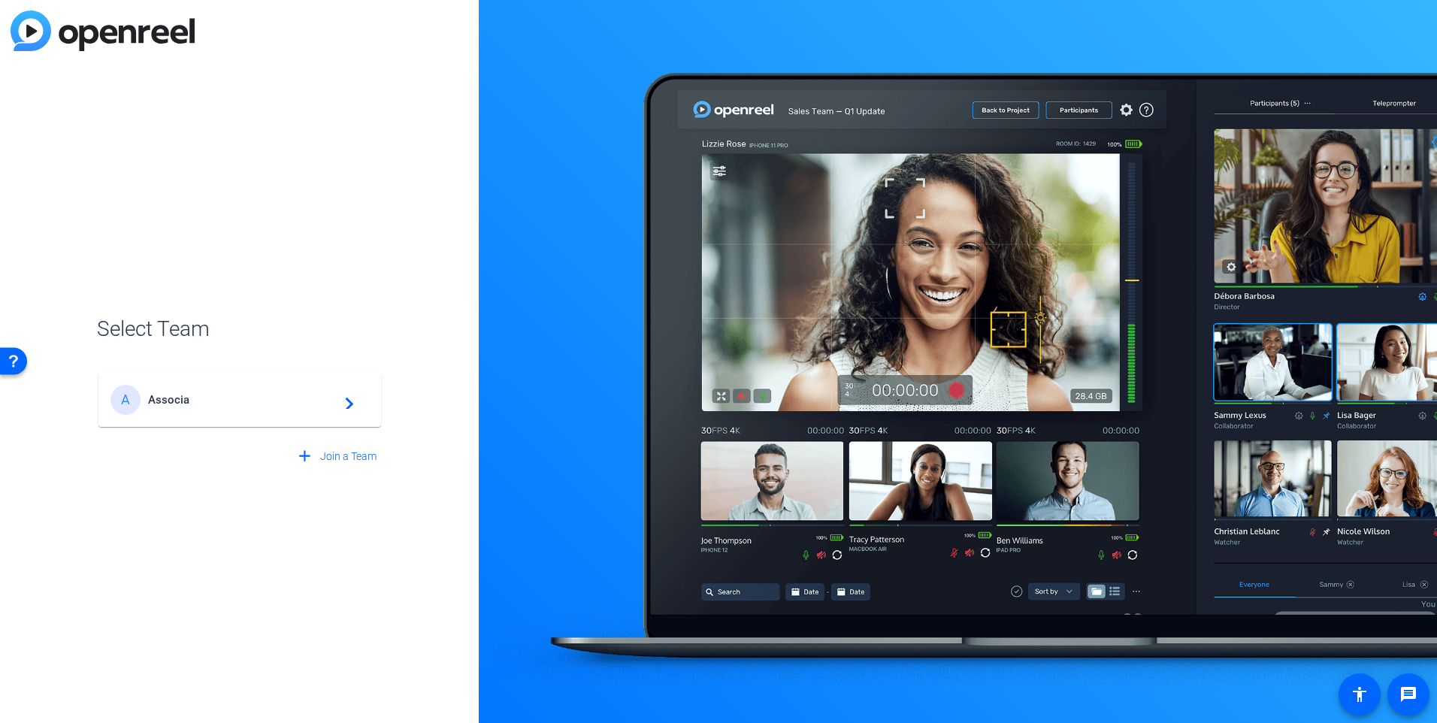
click at [270, 401] on span "Associa" at bounding box center [242, 400] width 188 height 14
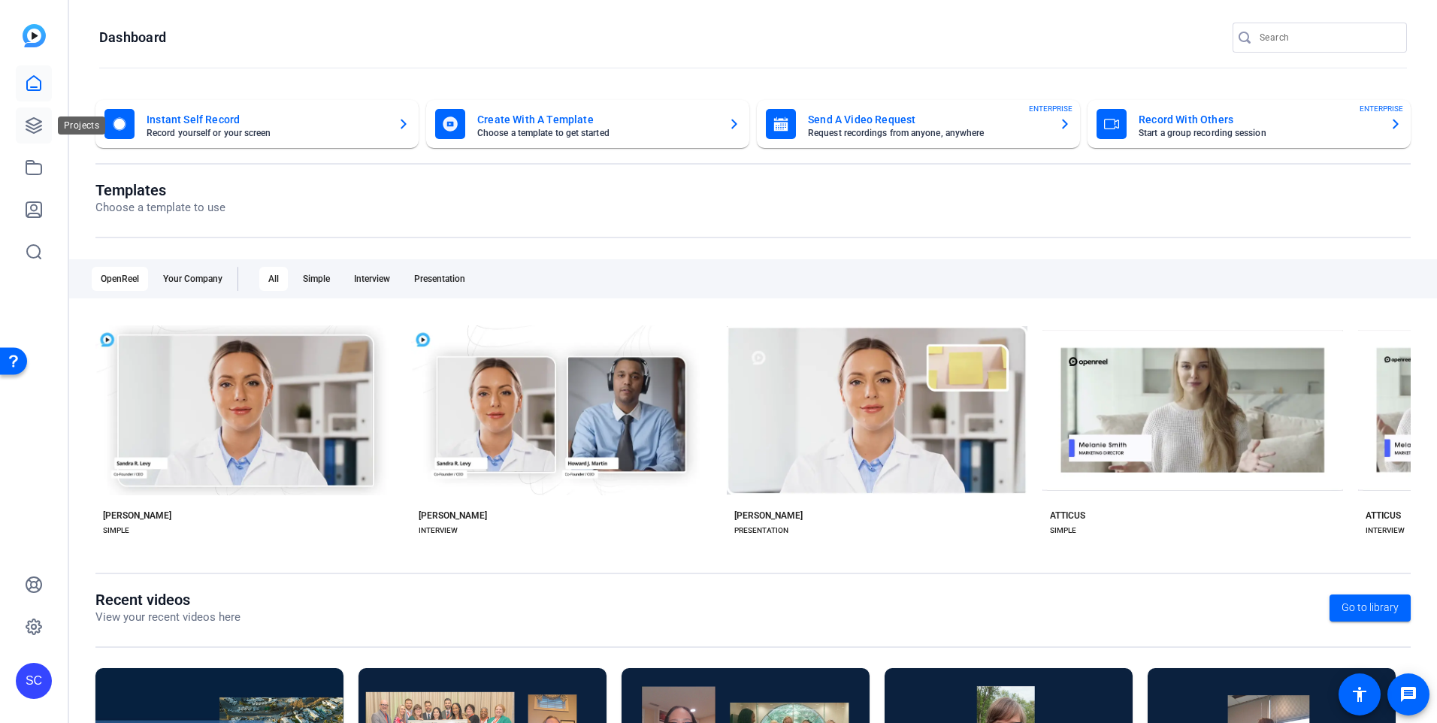
click at [40, 125] on icon at bounding box center [34, 126] width 18 height 18
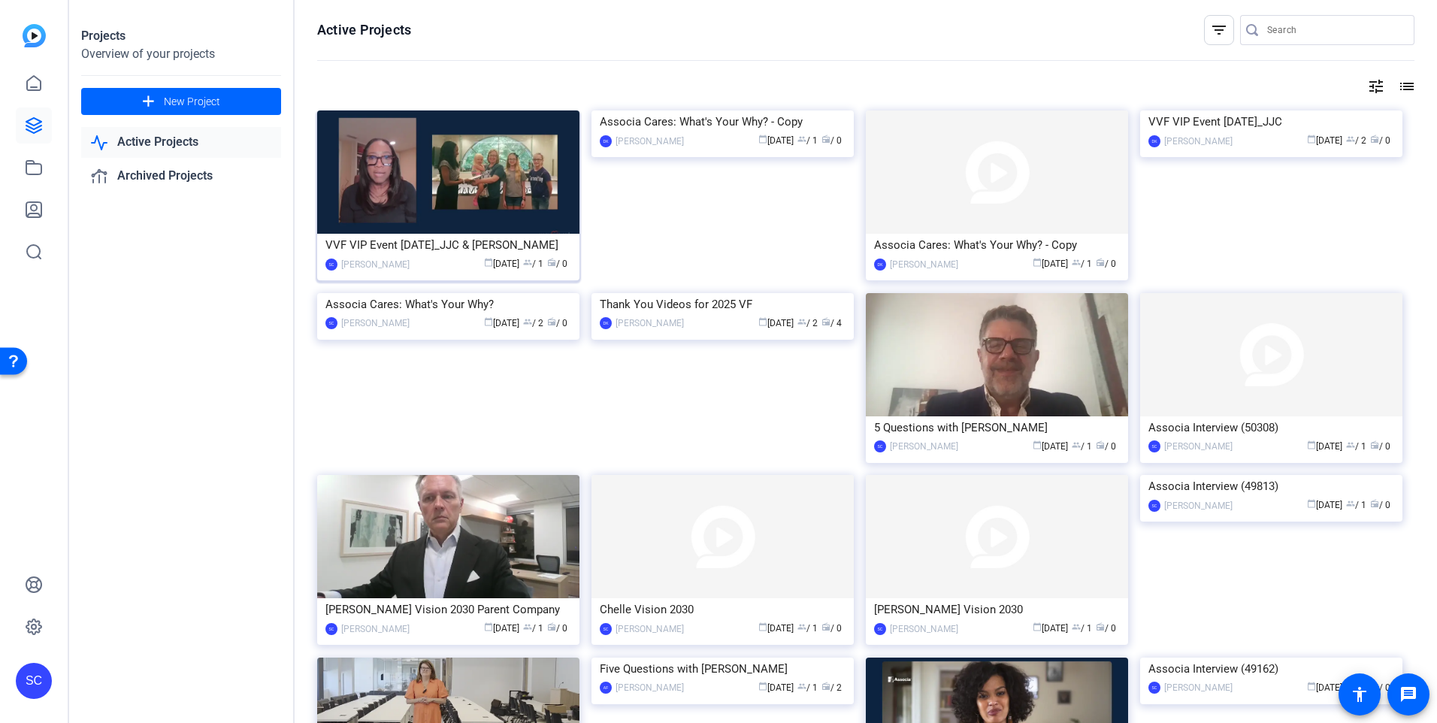
click at [429, 265] on div "calendar_today Aug 19 group / 1 radio / 0" at bounding box center [494, 264] width 154 height 16
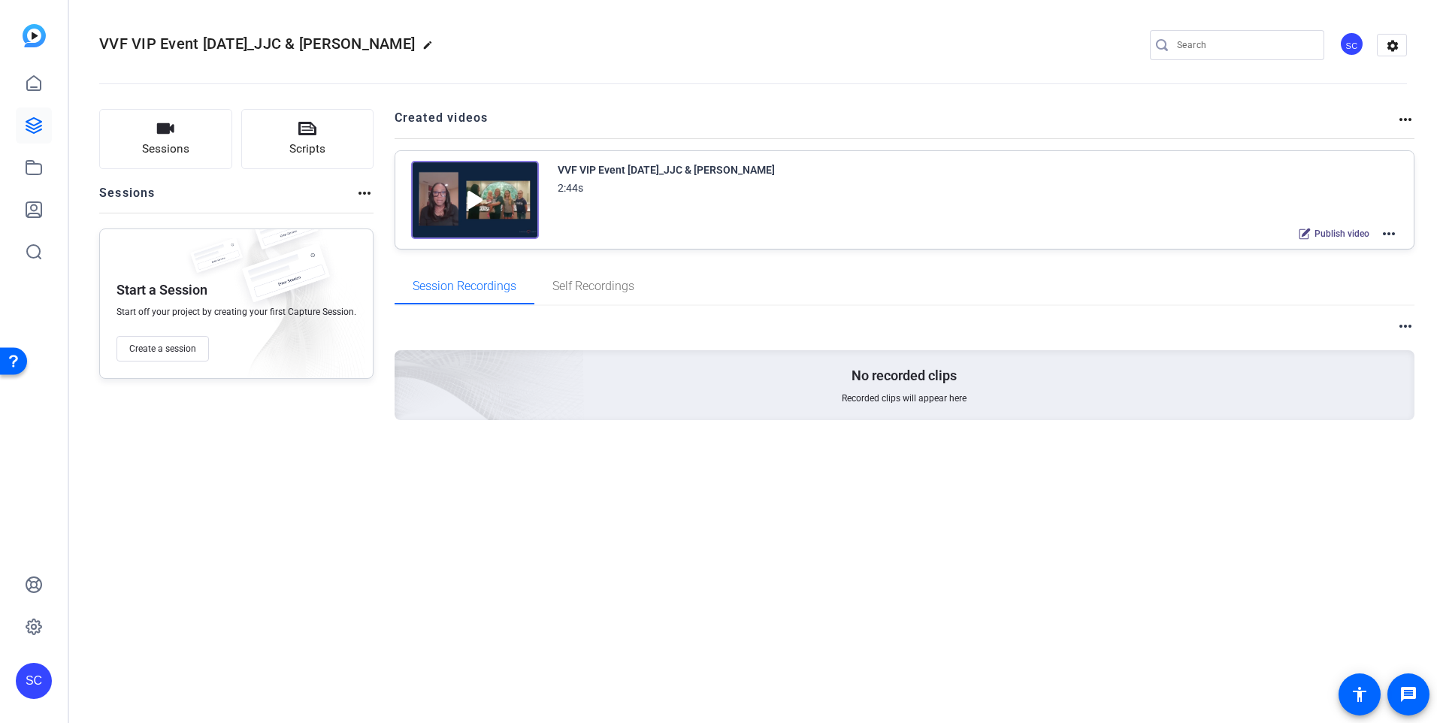
click at [1350, 40] on div "SC" at bounding box center [1352, 44] width 25 height 25
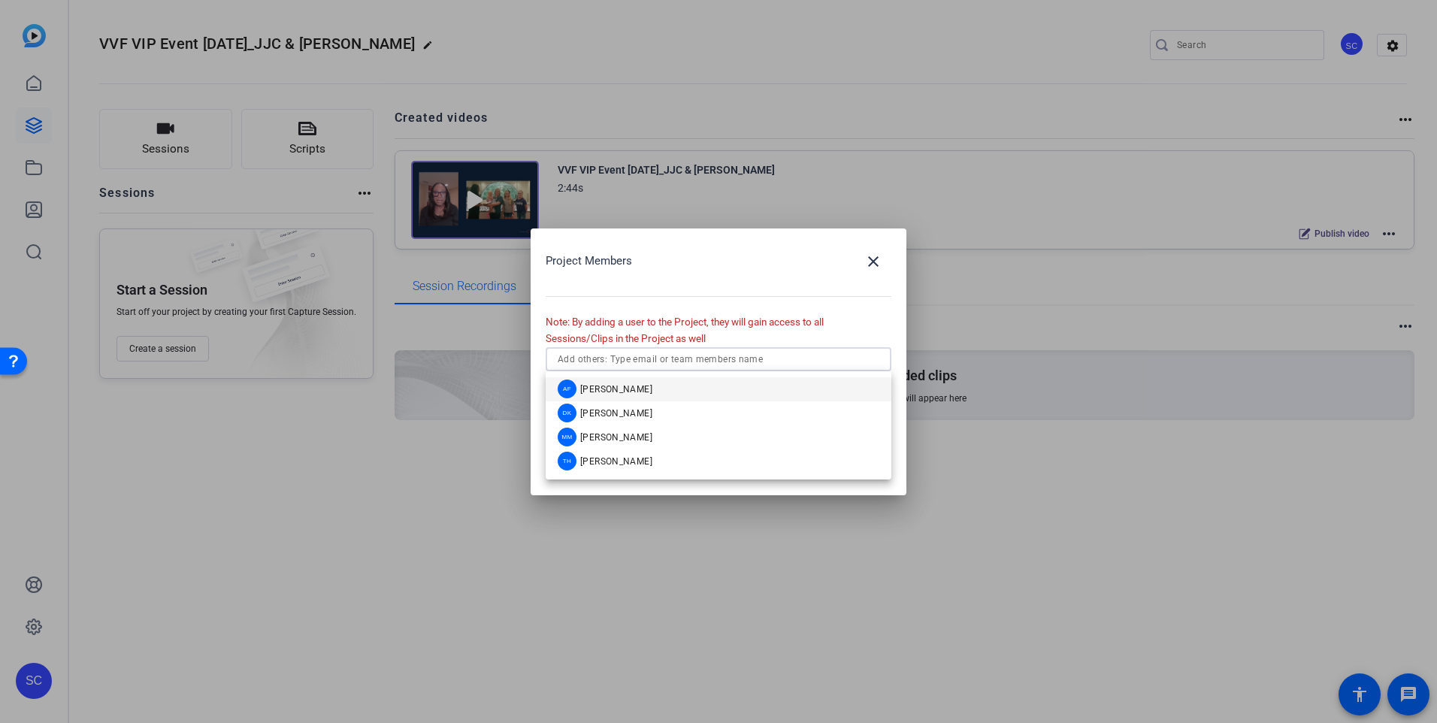
click at [756, 364] on input "text" at bounding box center [719, 359] width 322 height 18
click at [708, 412] on mat-option "DK Danika Knoop" at bounding box center [719, 413] width 346 height 24
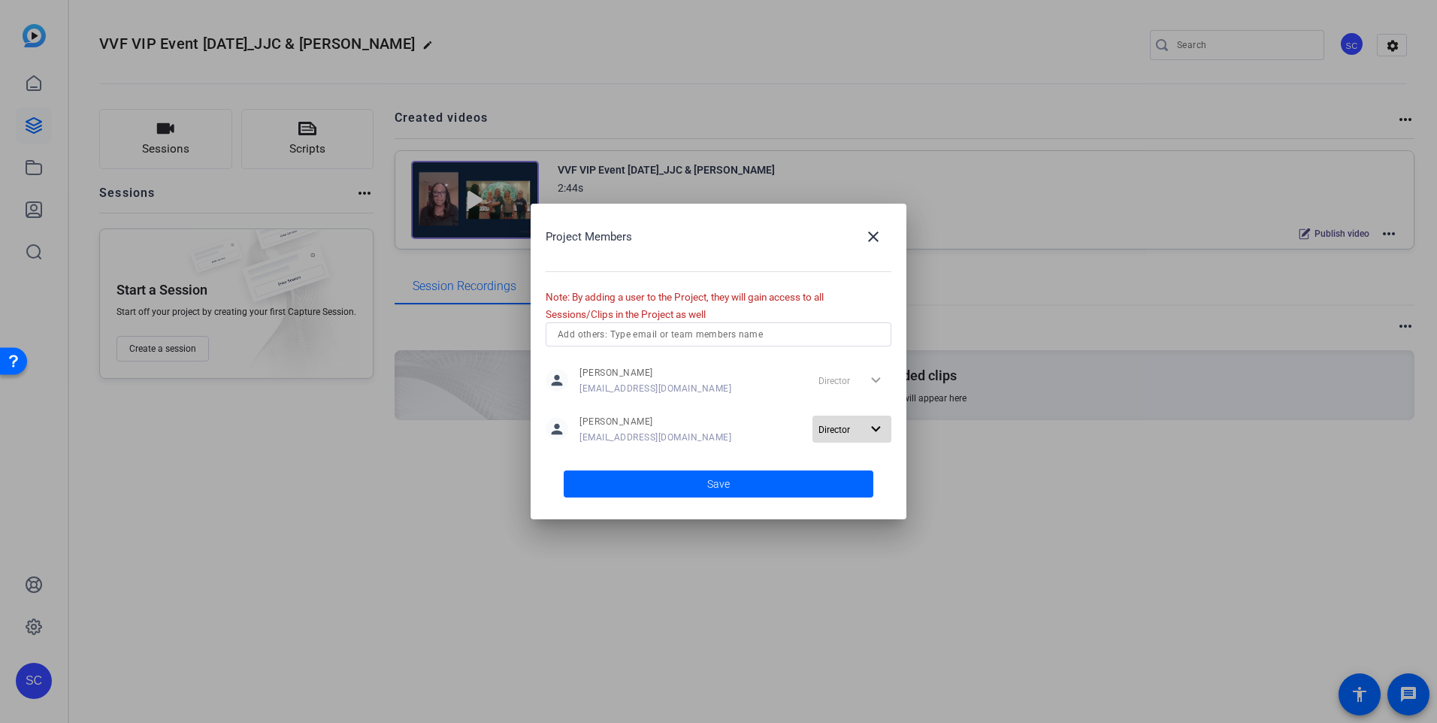
click at [881, 427] on mat-icon "expand_more" at bounding box center [876, 429] width 19 height 19
click at [792, 406] on div at bounding box center [718, 361] width 1437 height 723
click at [737, 486] on span at bounding box center [719, 484] width 310 height 36
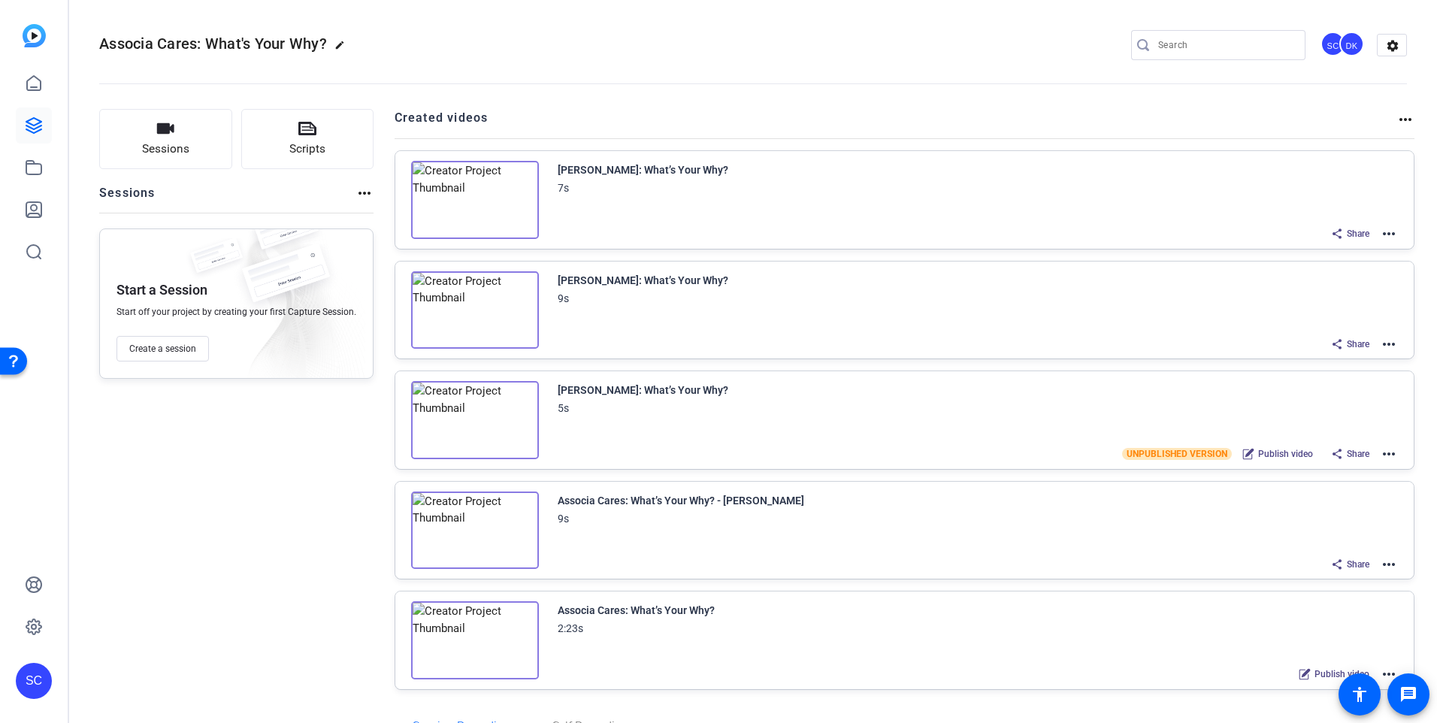
click at [37, 683] on div "SC" at bounding box center [34, 681] width 36 height 36
click at [171, 677] on mat-icon "logout" at bounding box center [180, 668] width 18 height 18
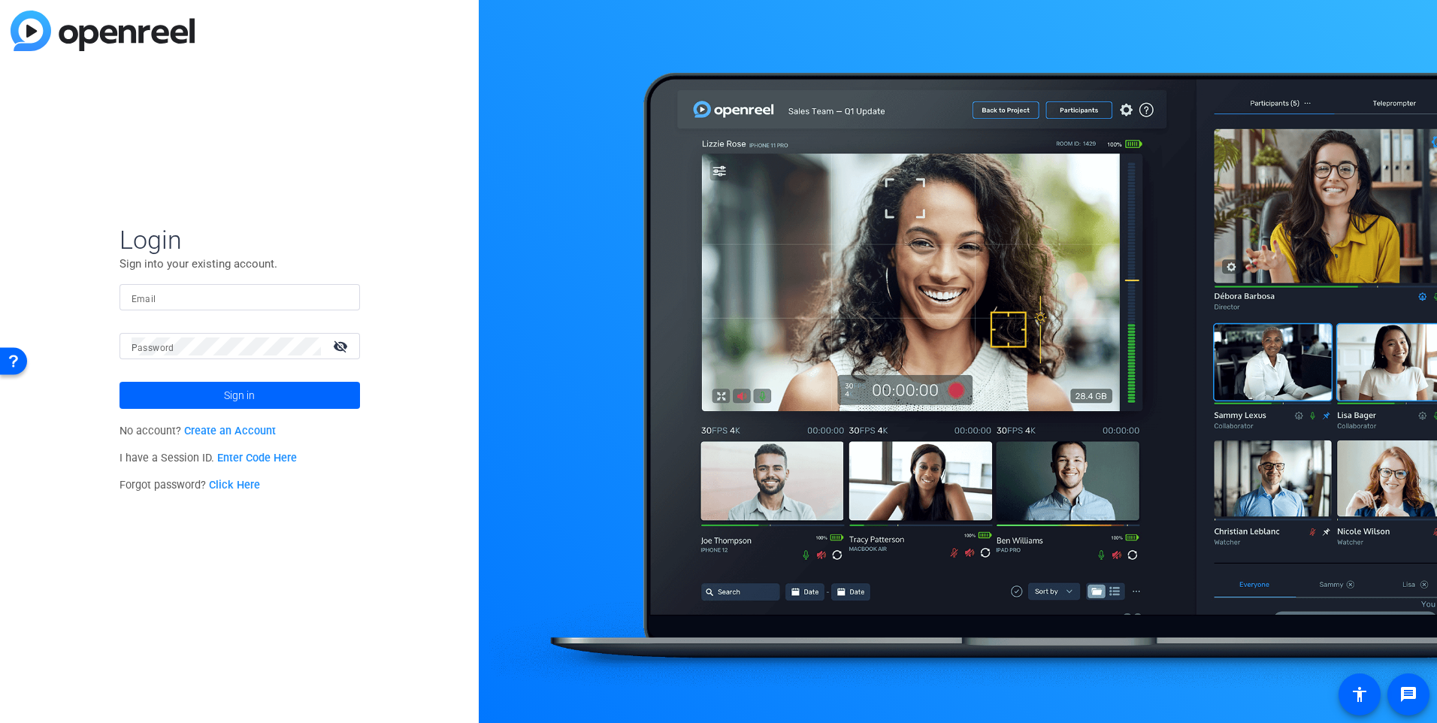
type input "[EMAIL_ADDRESS][DOMAIN_NAME]"
click at [265, 390] on span at bounding box center [240, 395] width 241 height 36
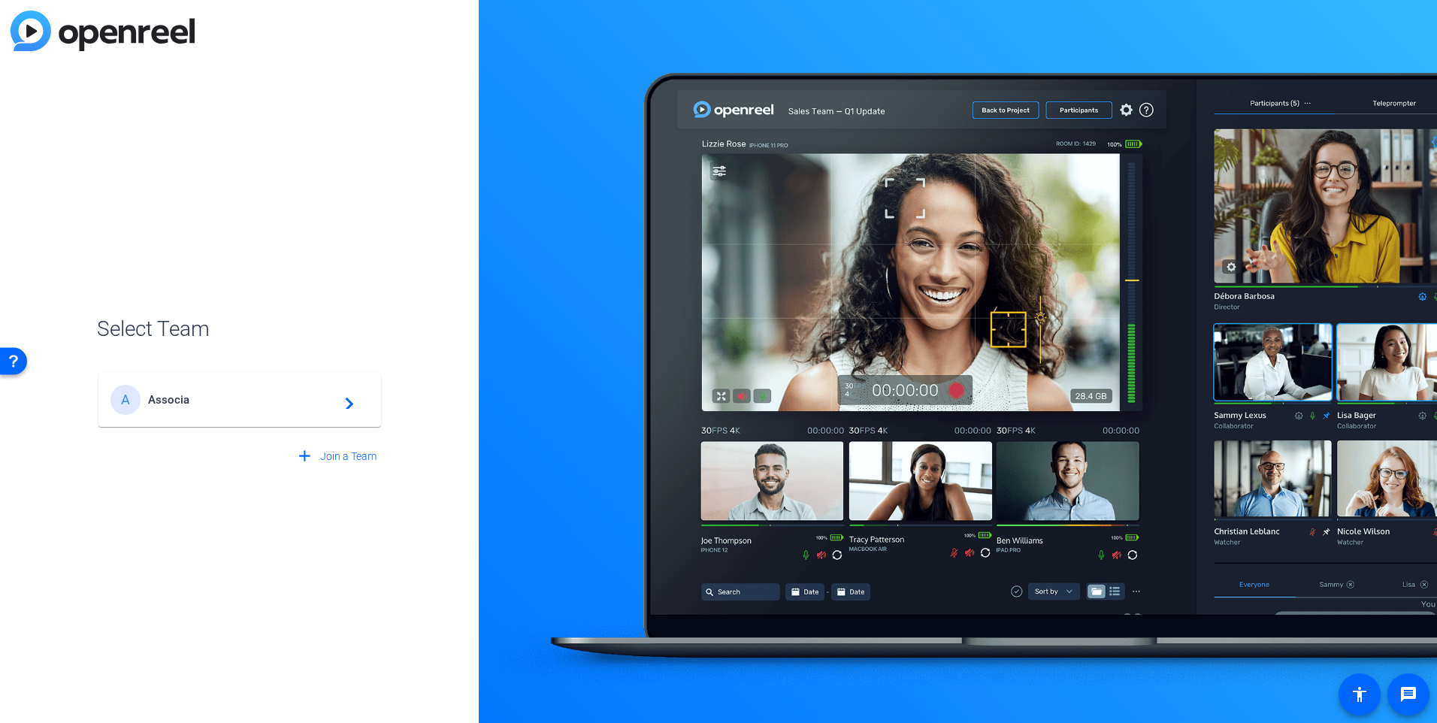
click at [59, 438] on div "Select Team A Associa navigate_next add Join a Team" at bounding box center [239, 361] width 479 height 723
click at [276, 393] on span "Associa" at bounding box center [242, 400] width 188 height 14
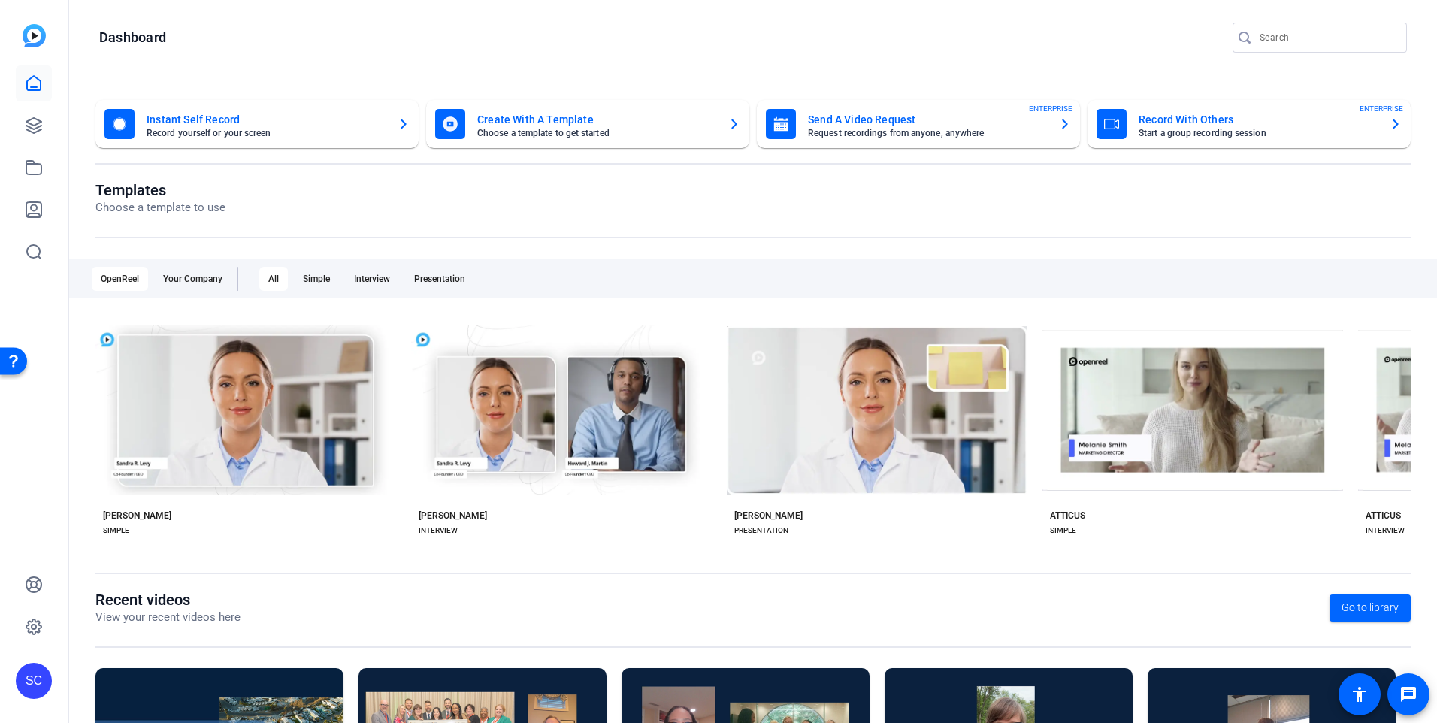
click at [34, 684] on div "SC" at bounding box center [34, 681] width 36 height 36
click at [171, 664] on mat-icon "logout" at bounding box center [180, 668] width 18 height 18
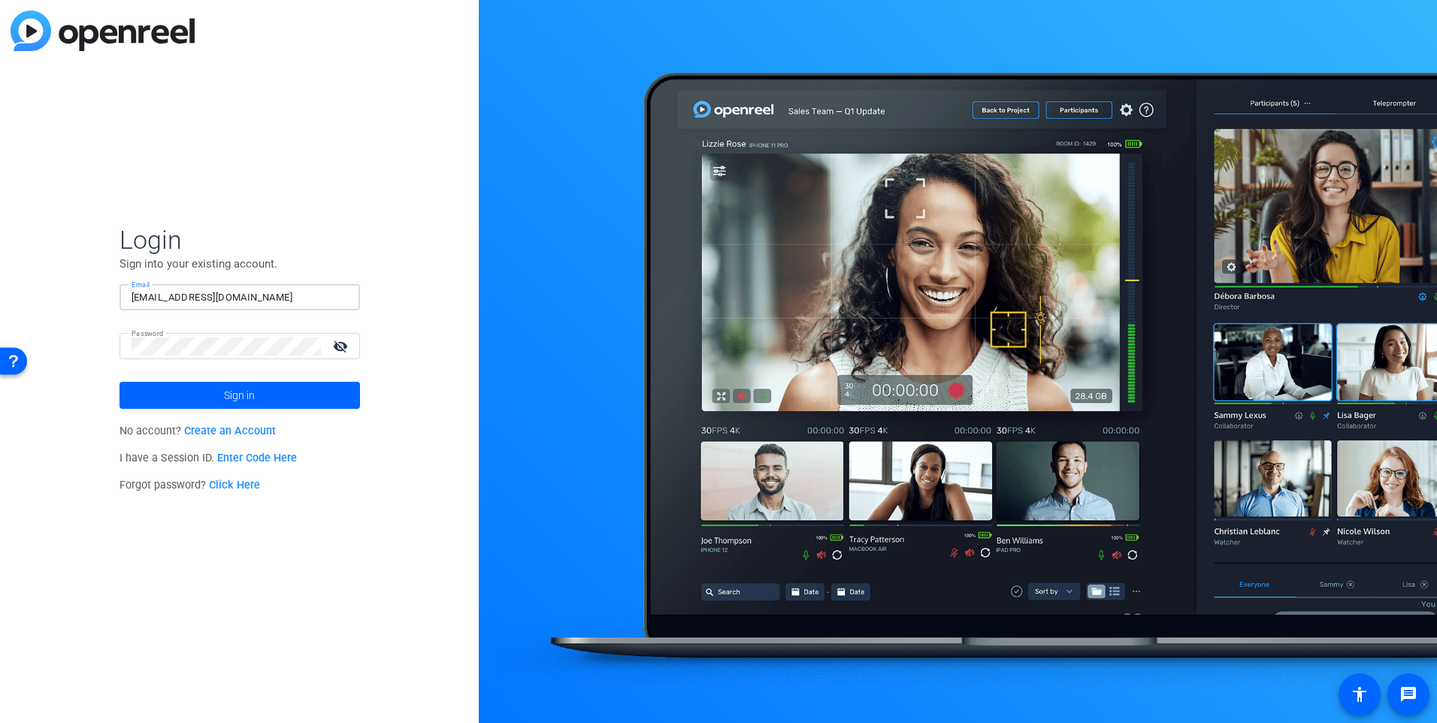
click at [200, 302] on input "sclausen@associaonline.com" at bounding box center [240, 298] width 217 height 18
type input "dknoop@associaonline.com"
click at [345, 349] on mat-icon "visibility_off" at bounding box center [342, 346] width 36 height 22
click at [304, 404] on span at bounding box center [240, 395] width 241 height 36
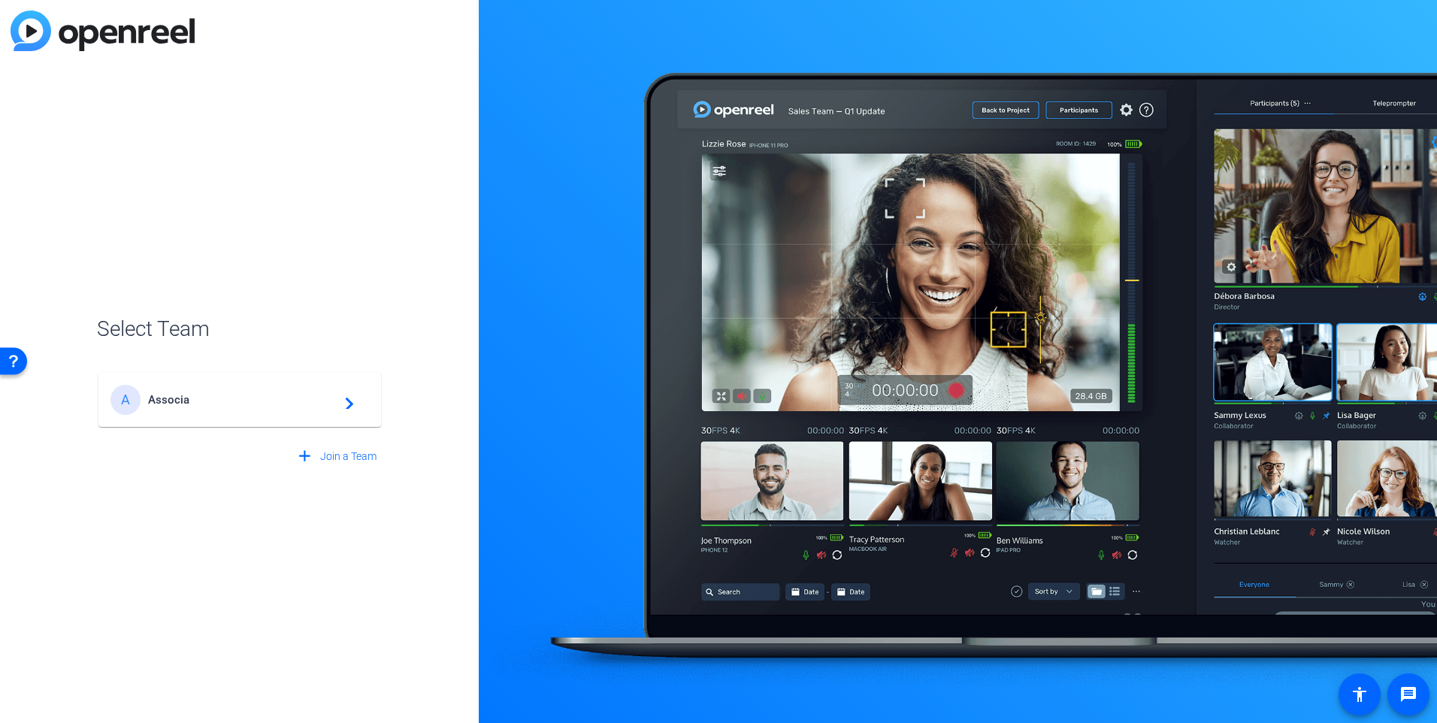
click at [301, 413] on div "A Associa navigate_next" at bounding box center [240, 400] width 259 height 30
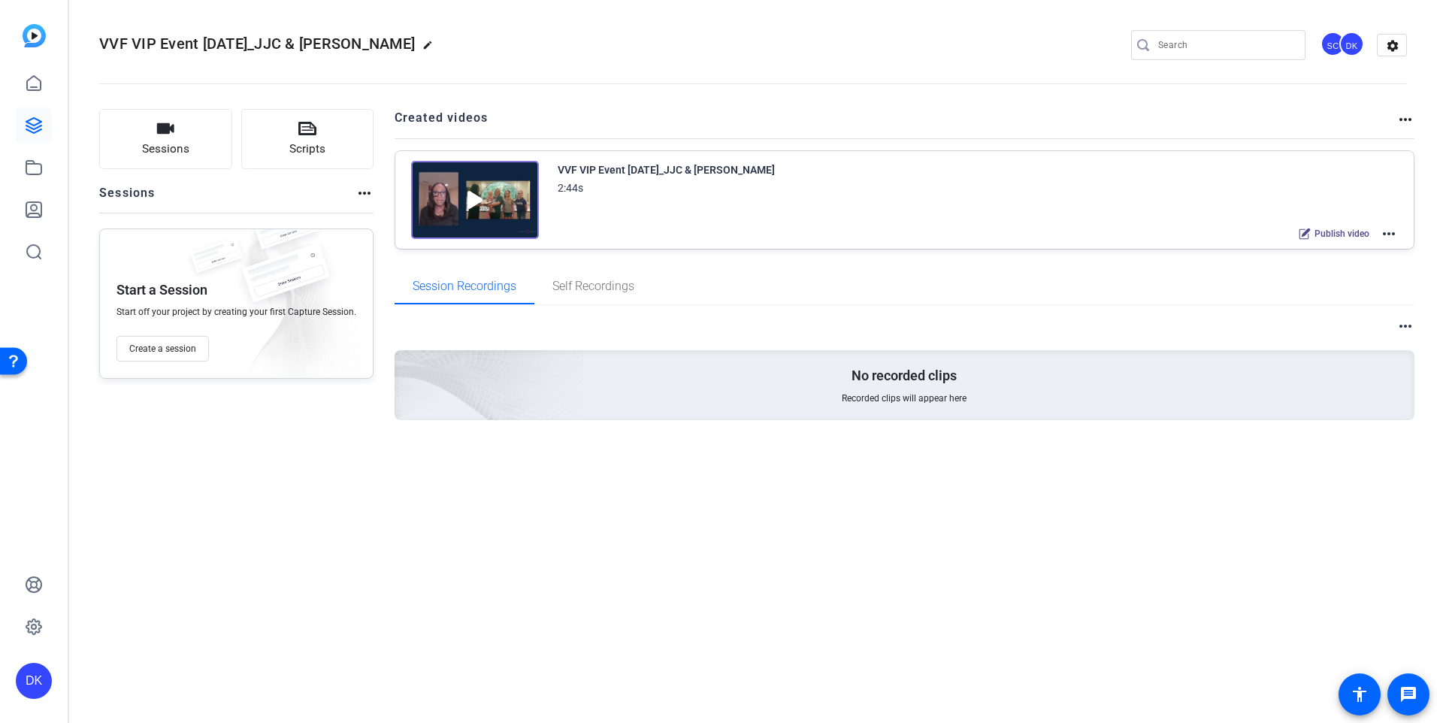
click at [1394, 238] on mat-icon "more_horiz" at bounding box center [1389, 234] width 18 height 18
click at [1346, 249] on span "Edit in Creator" at bounding box center [1334, 252] width 104 height 18
